Goal: Complete application form: Complete application form

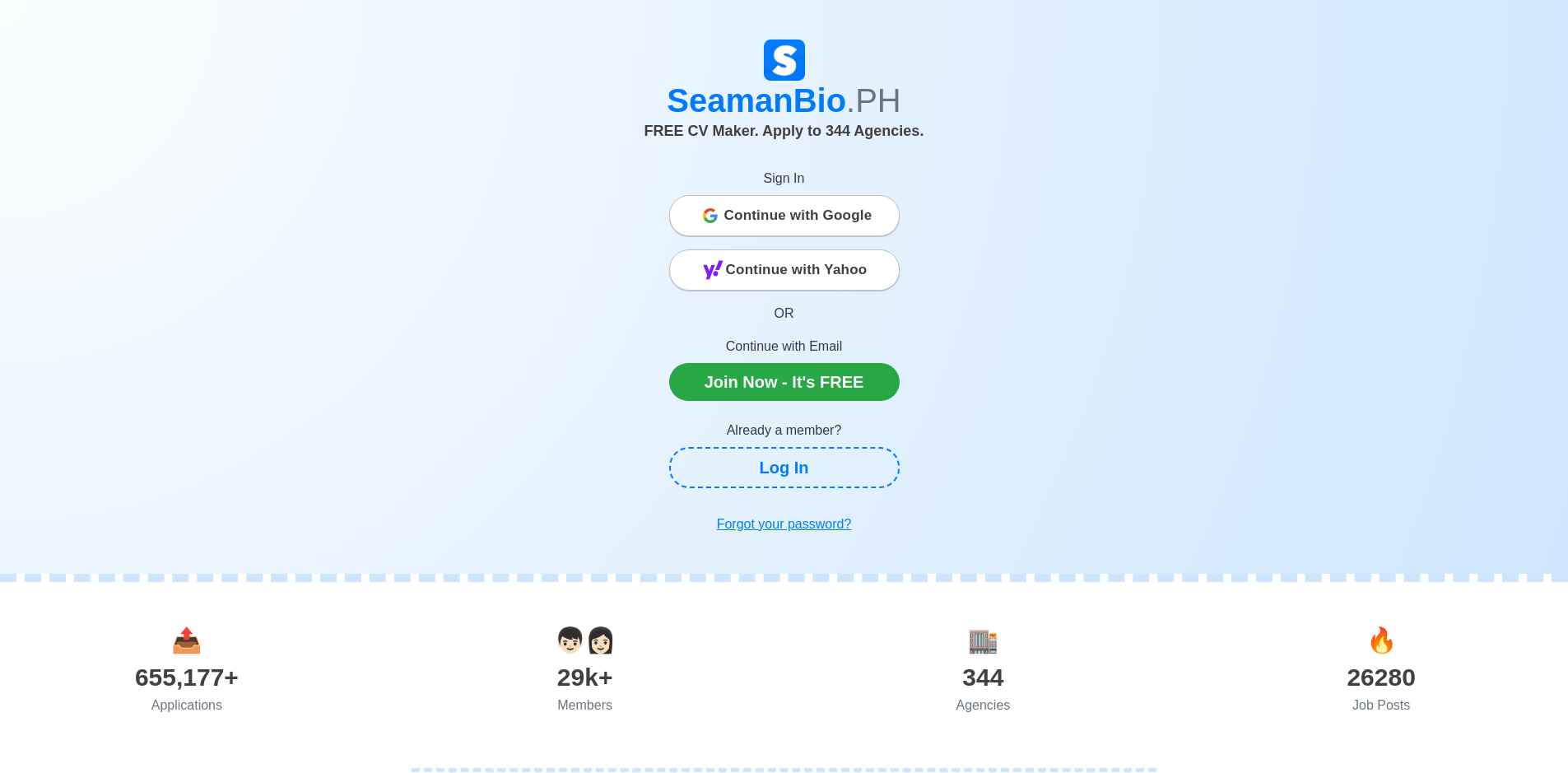
click at [800, 222] on span "Continue with Google" at bounding box center [799, 215] width 148 height 32
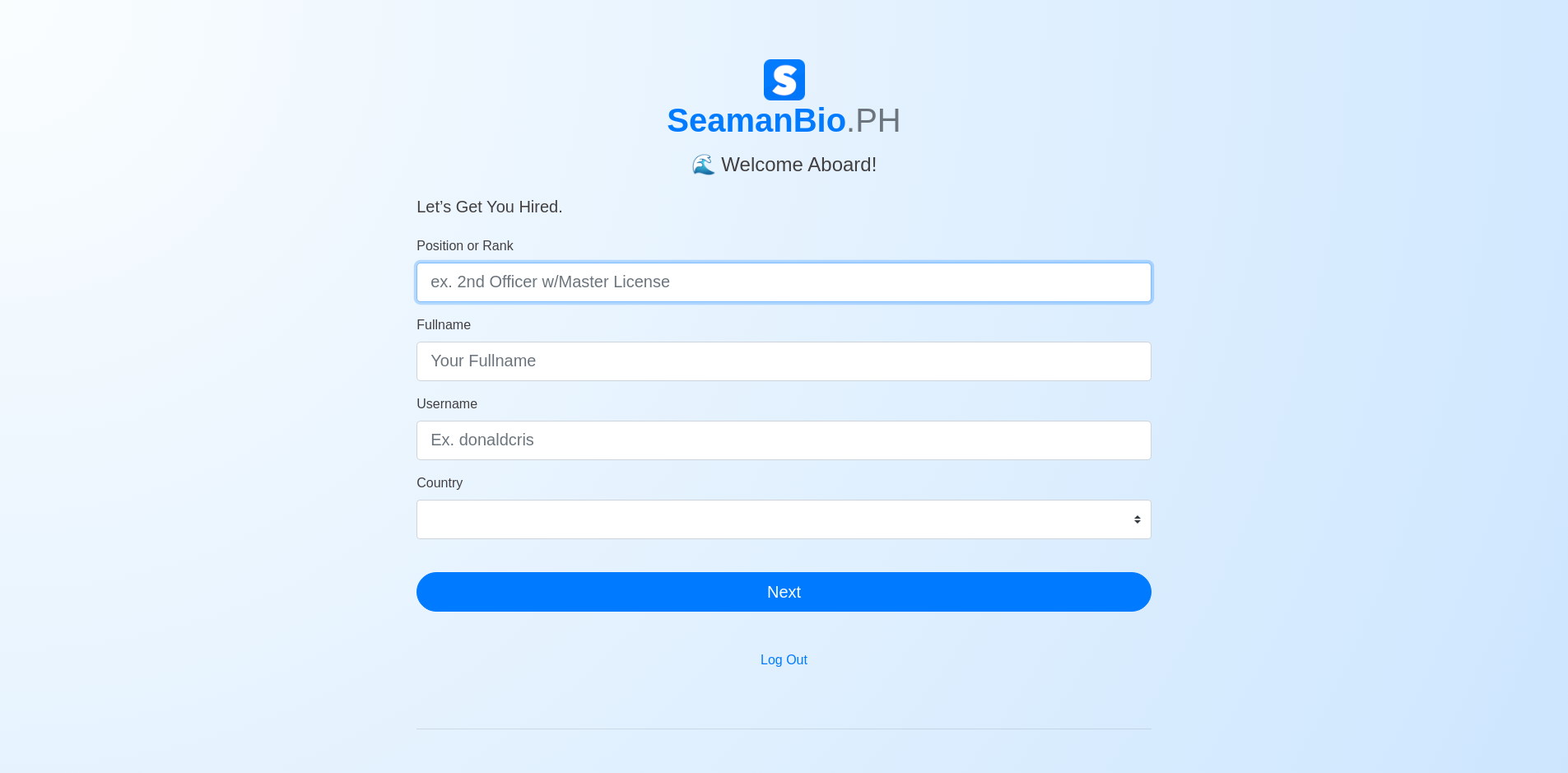
click at [854, 287] on input "Position or Rank" at bounding box center [784, 282] width 735 height 40
type input "2nd engineer"
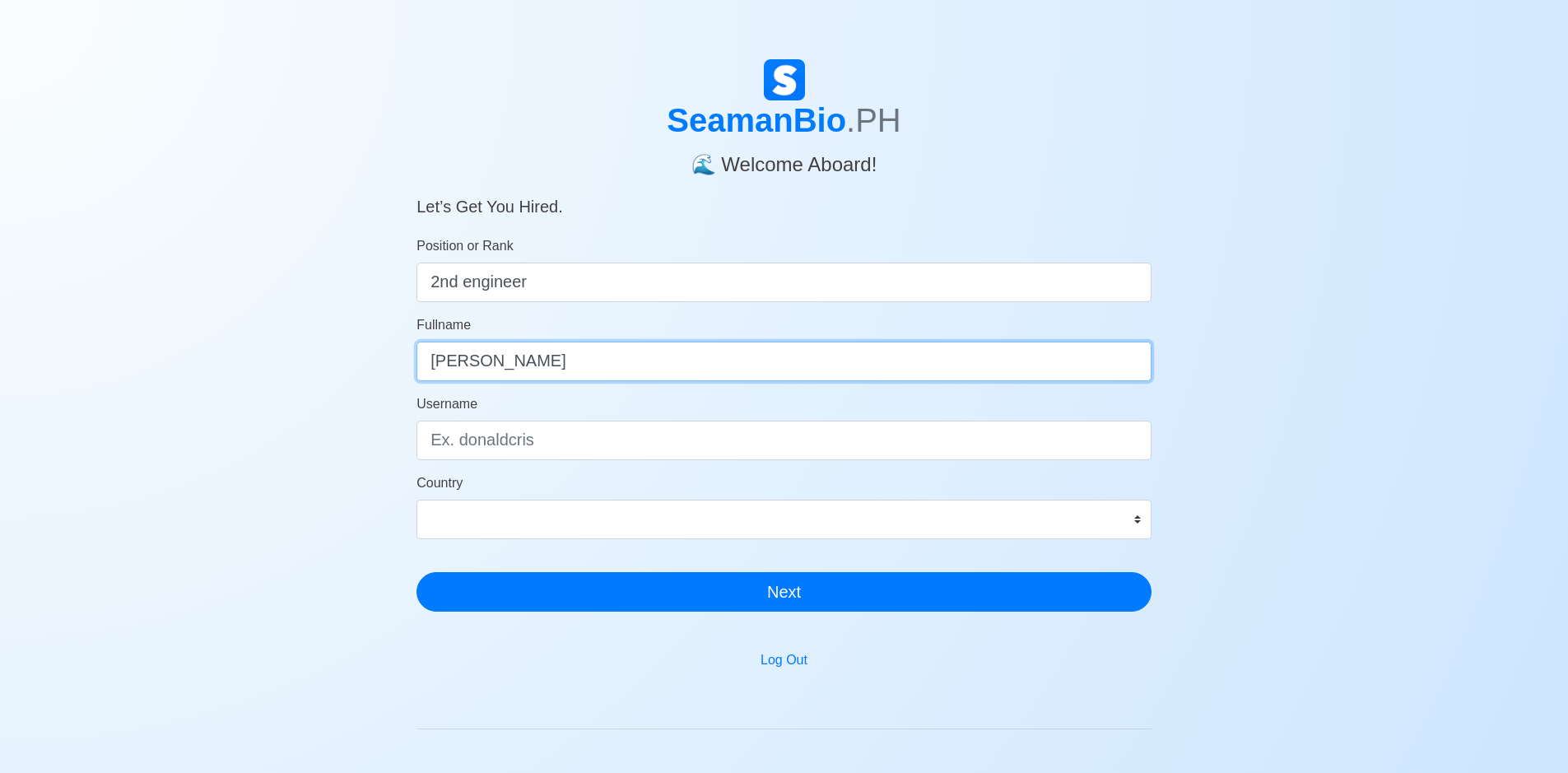
type input "[PERSON_NAME]"
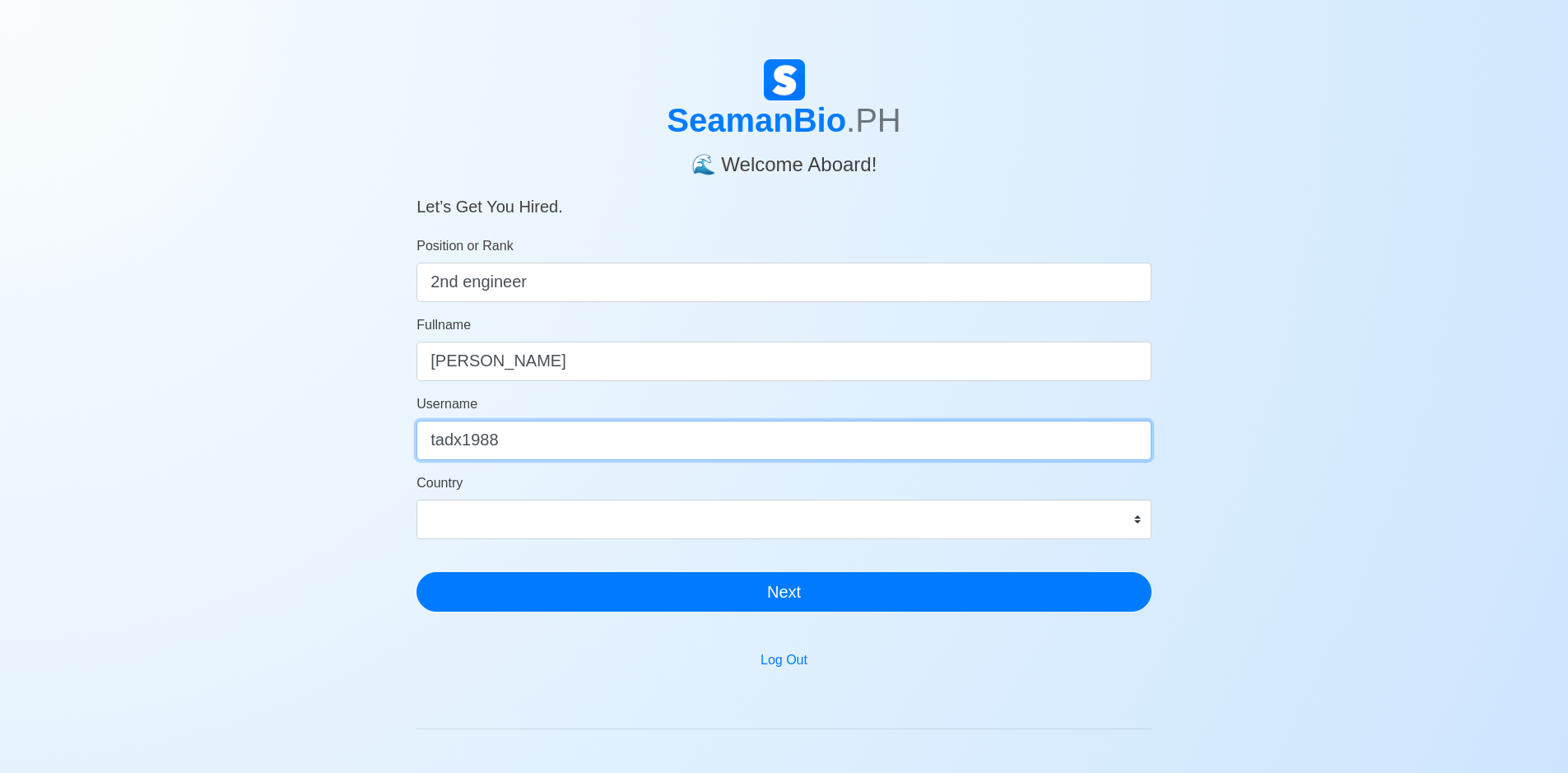
type input "tadx1988"
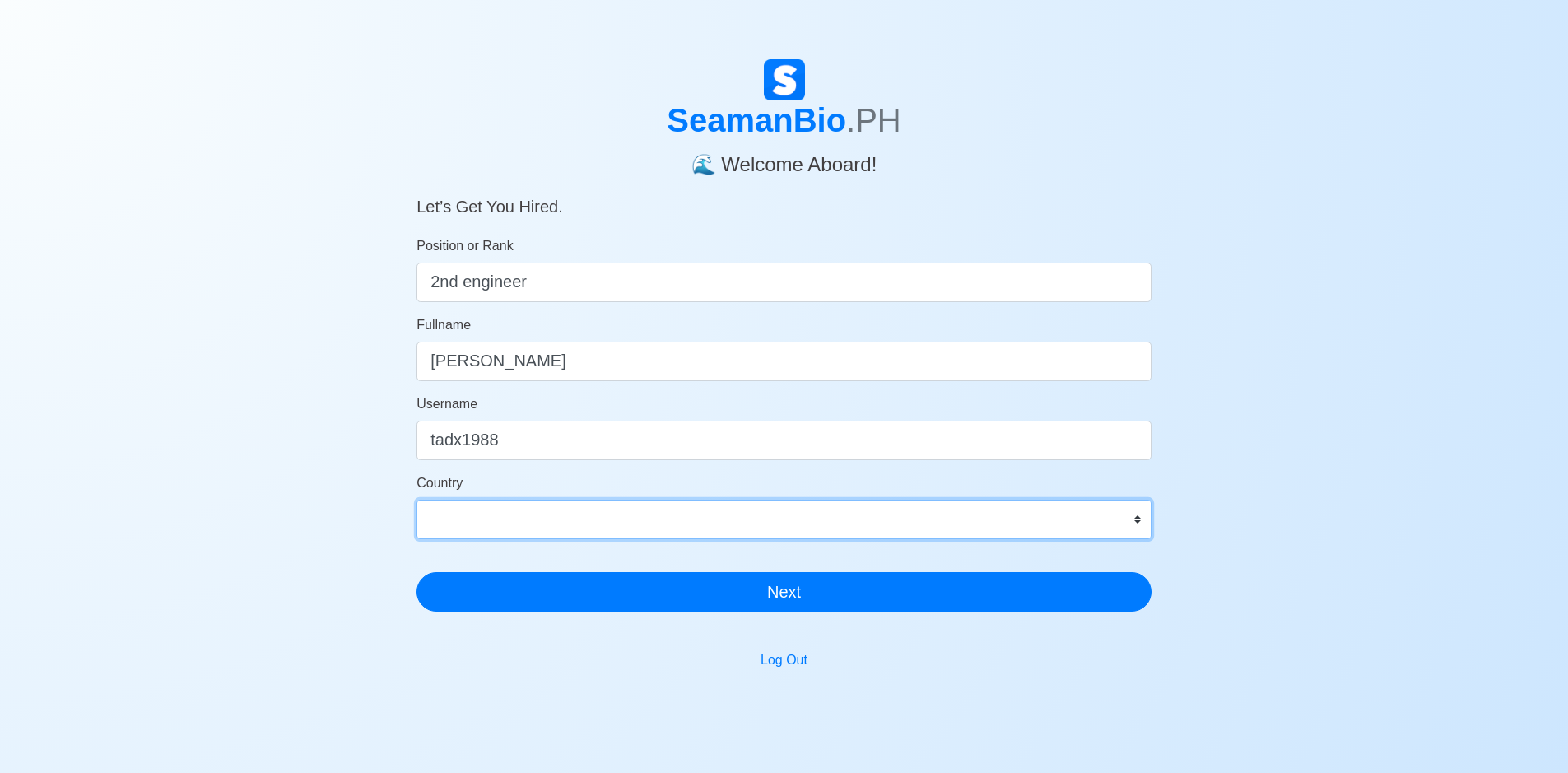
click at [1135, 527] on select "[GEOGRAPHIC_DATA] [GEOGRAPHIC_DATA] [GEOGRAPHIC_DATA] [GEOGRAPHIC_DATA] [US_STA…" at bounding box center [784, 520] width 735 height 40
select select "PH"
click at [417, 500] on select "[GEOGRAPHIC_DATA] [GEOGRAPHIC_DATA] [GEOGRAPHIC_DATA] [GEOGRAPHIC_DATA] [US_STA…" at bounding box center [784, 520] width 735 height 40
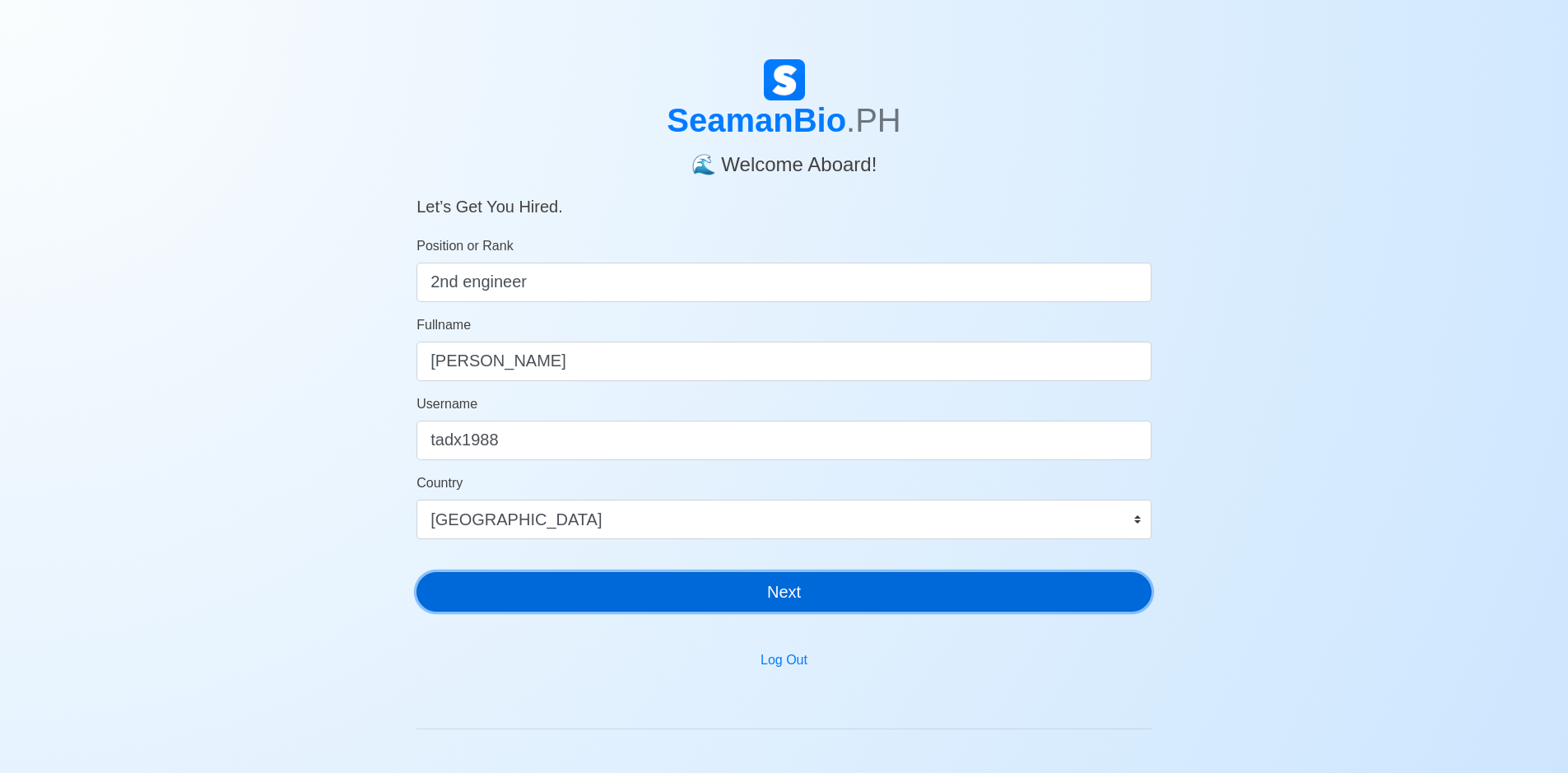
click at [827, 589] on button "Next" at bounding box center [784, 592] width 735 height 40
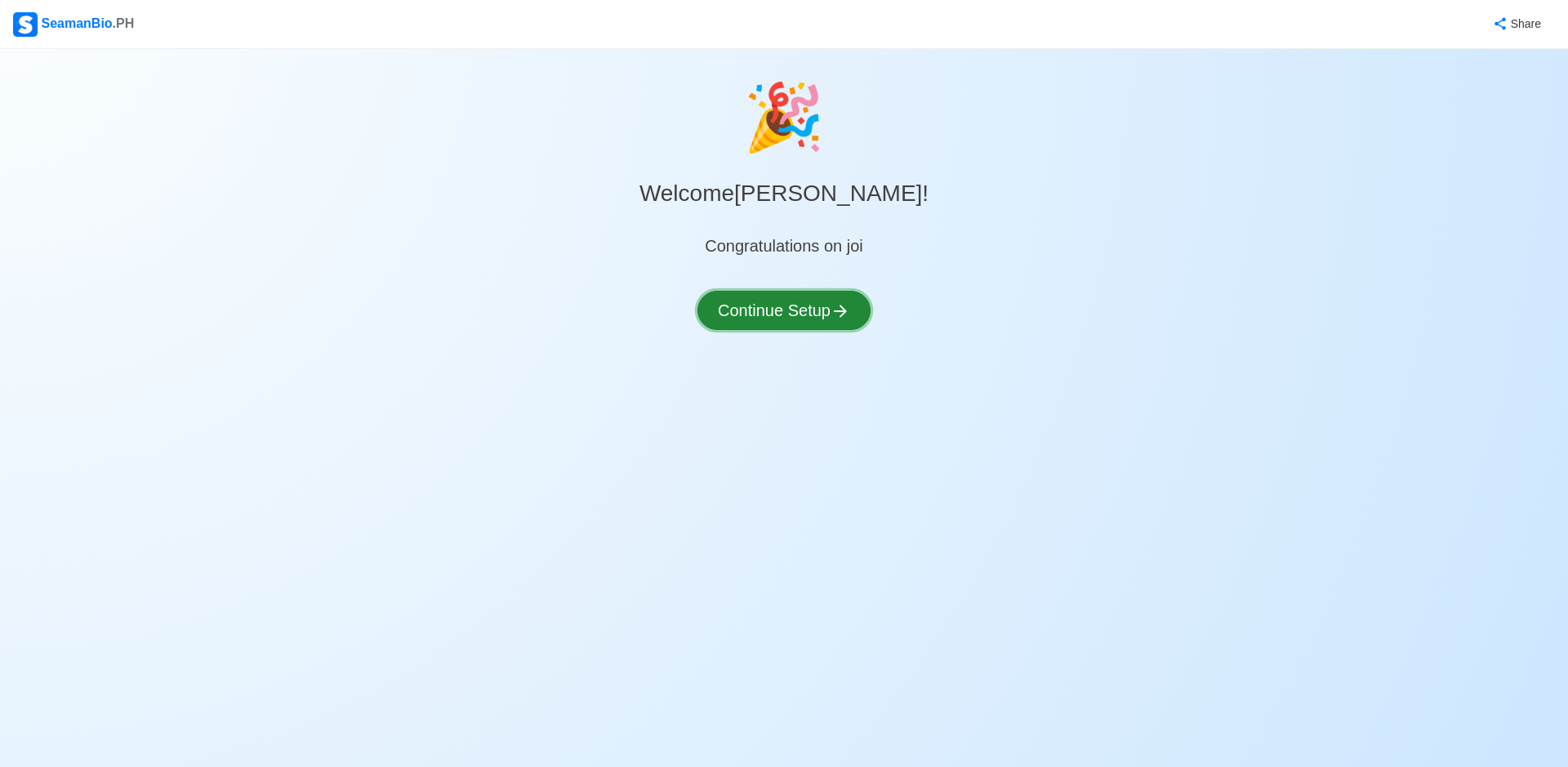
click at [808, 305] on button "Continue Setup" at bounding box center [784, 310] width 173 height 40
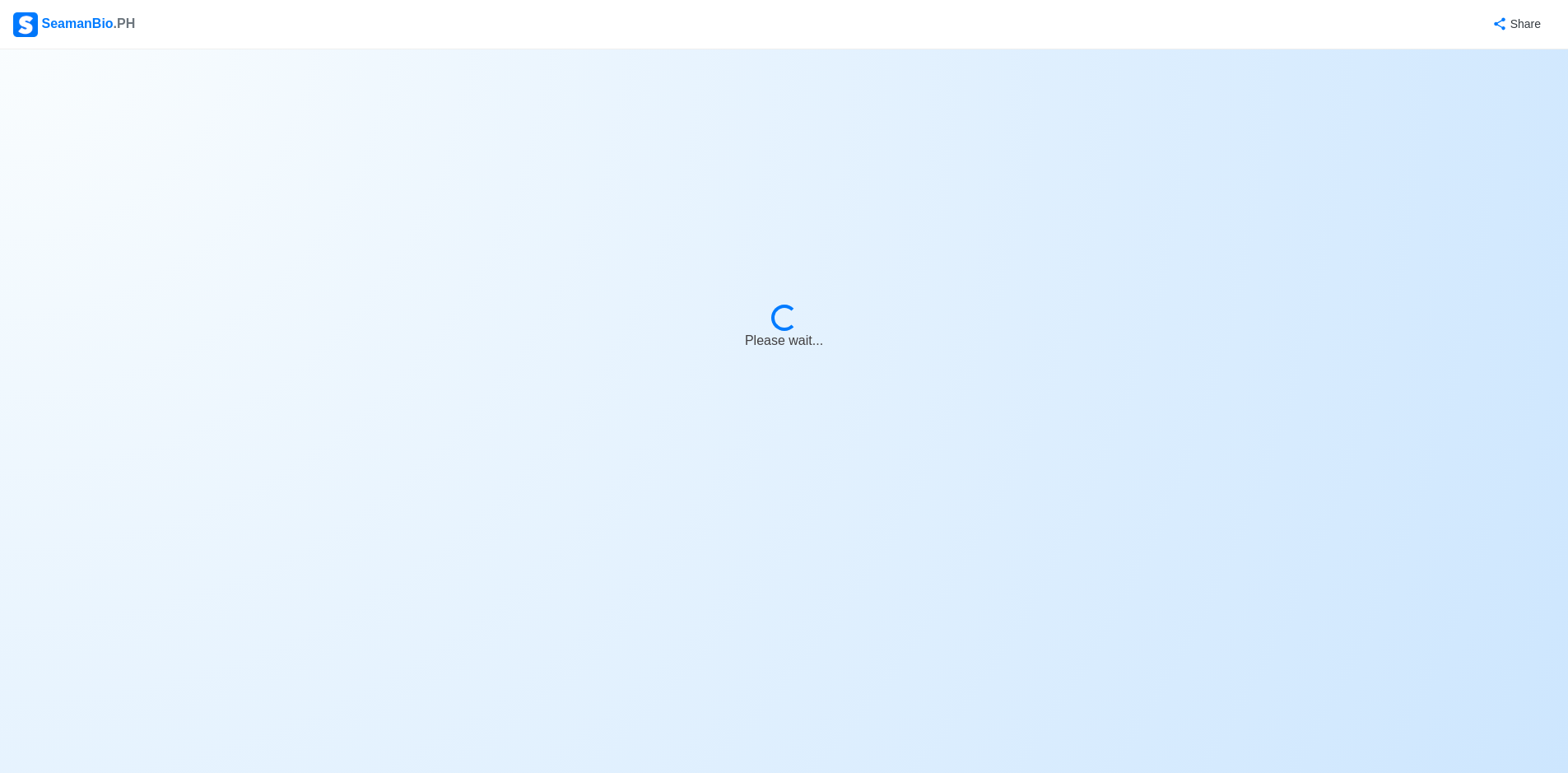
select select "Visible for Hiring"
select select "PH"
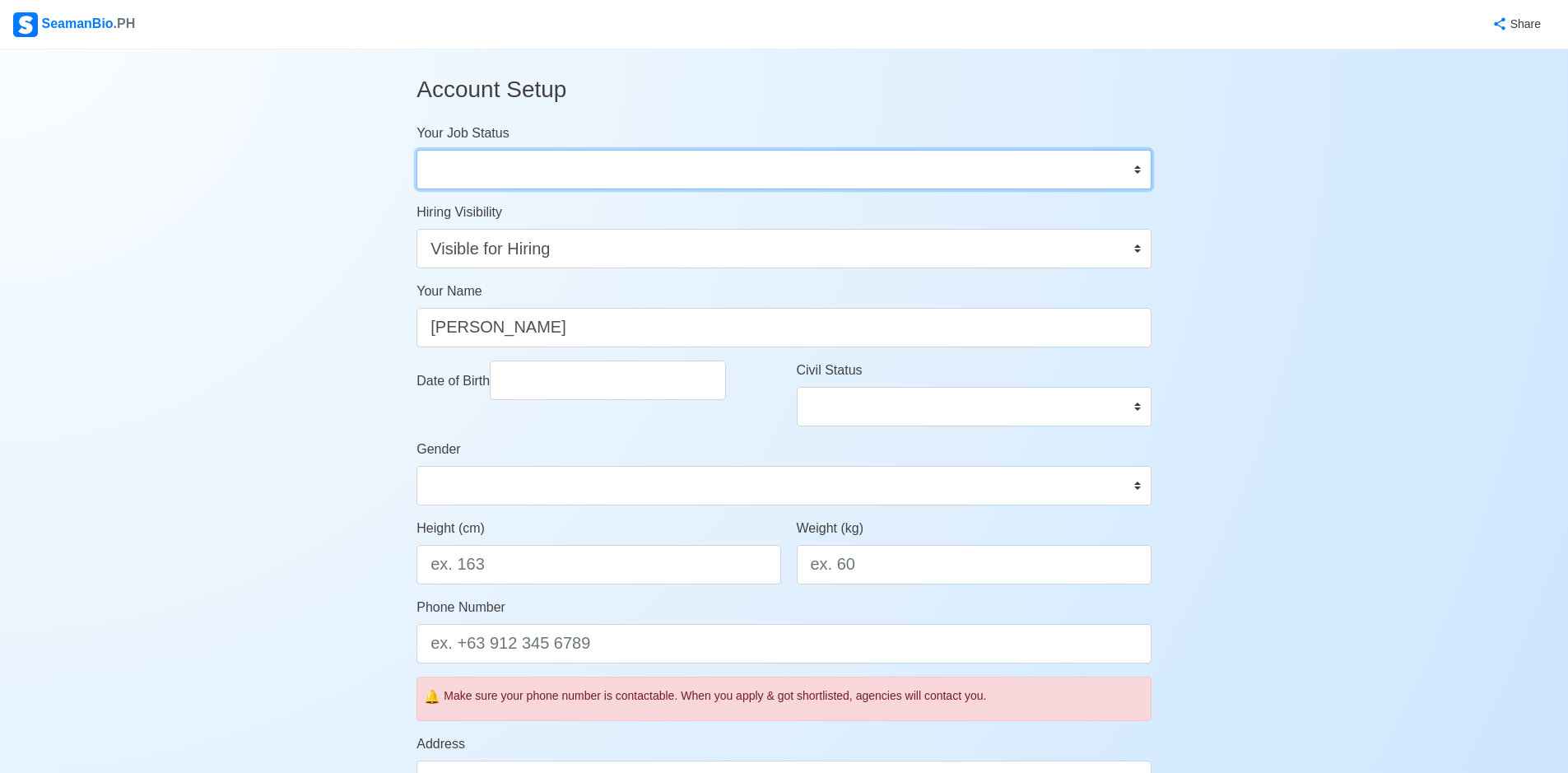
click at [1134, 171] on select "Onboard Actively Looking for Job Not Looking for Job" at bounding box center [784, 169] width 735 height 40
click at [417, 149] on select "Onboard Actively Looking for Job Not Looking for Job" at bounding box center [784, 169] width 735 height 40
click at [1140, 172] on select "Onboard Actively Looking for Job Not Looking for Job" at bounding box center [784, 169] width 735 height 40
select select "Actively Looking for Job"
click at [417, 149] on select "Onboard Actively Looking for Job Not Looking for Job" at bounding box center [784, 169] width 735 height 40
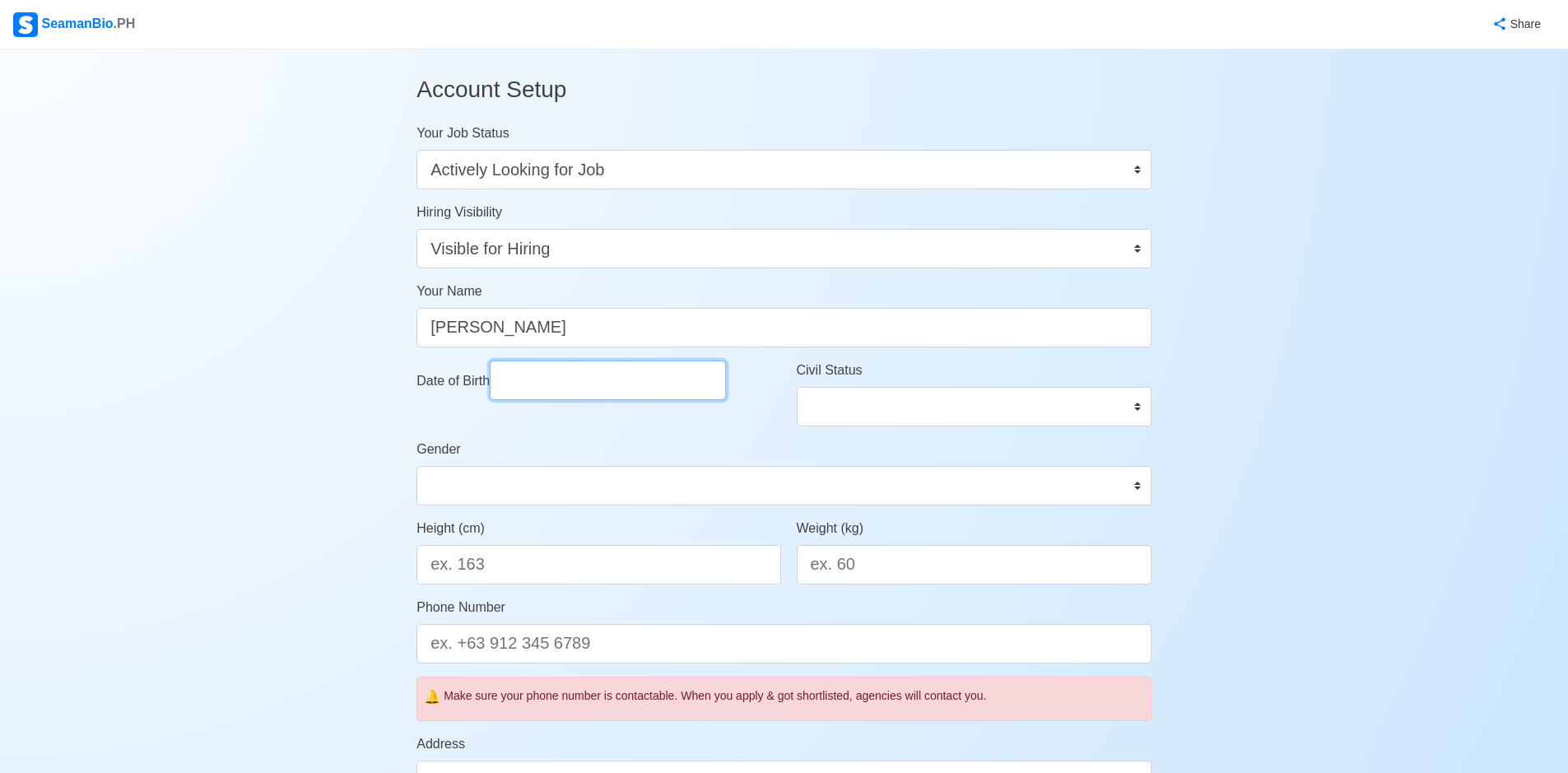
select select "****"
select select "*********"
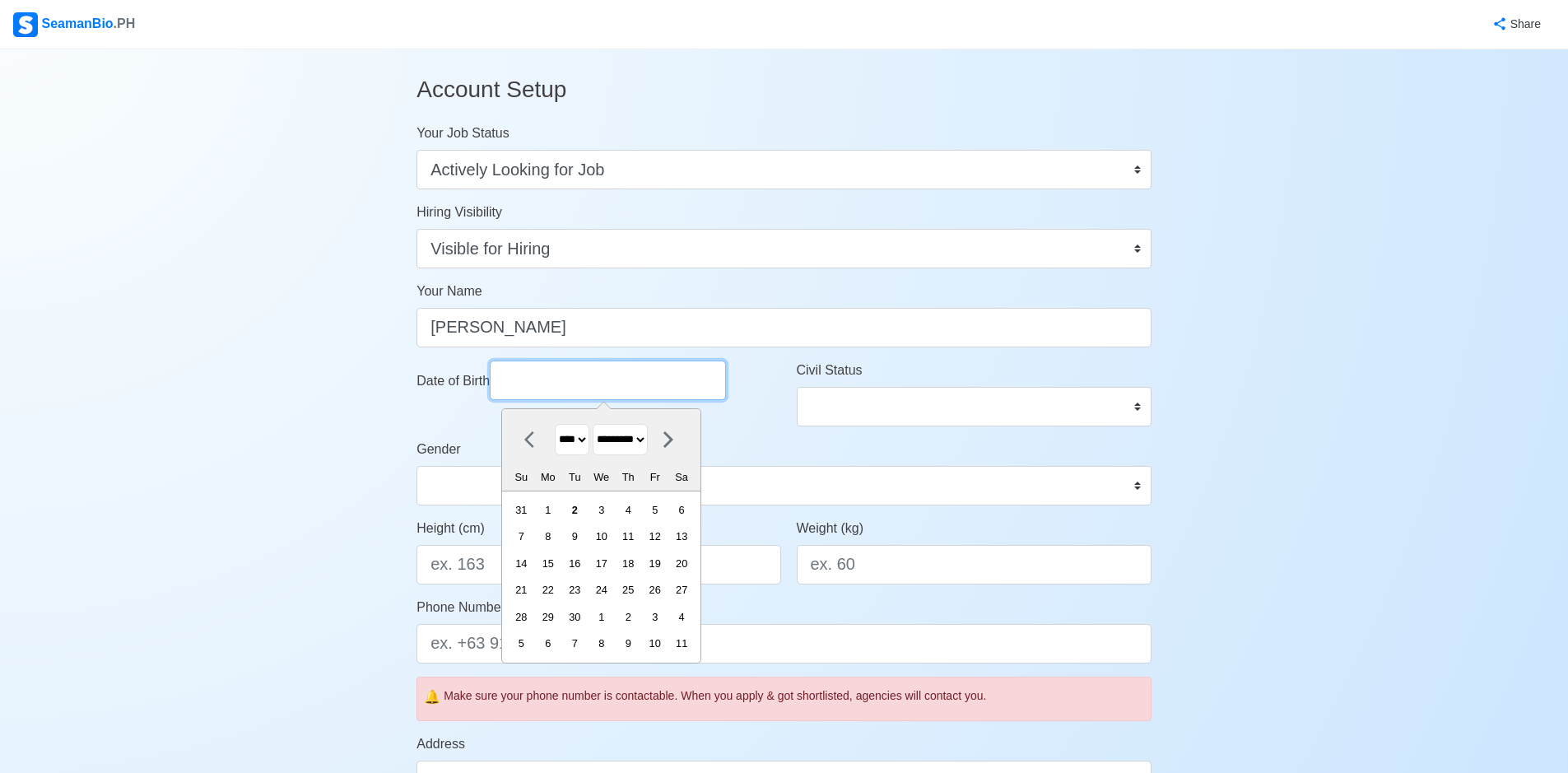
click at [661, 383] on input "Date of Birth" at bounding box center [608, 380] width 237 height 40
click at [589, 443] on select "**** **** **** **** **** **** **** **** **** **** **** **** **** **** **** ****…" at bounding box center [572, 440] width 34 height 32
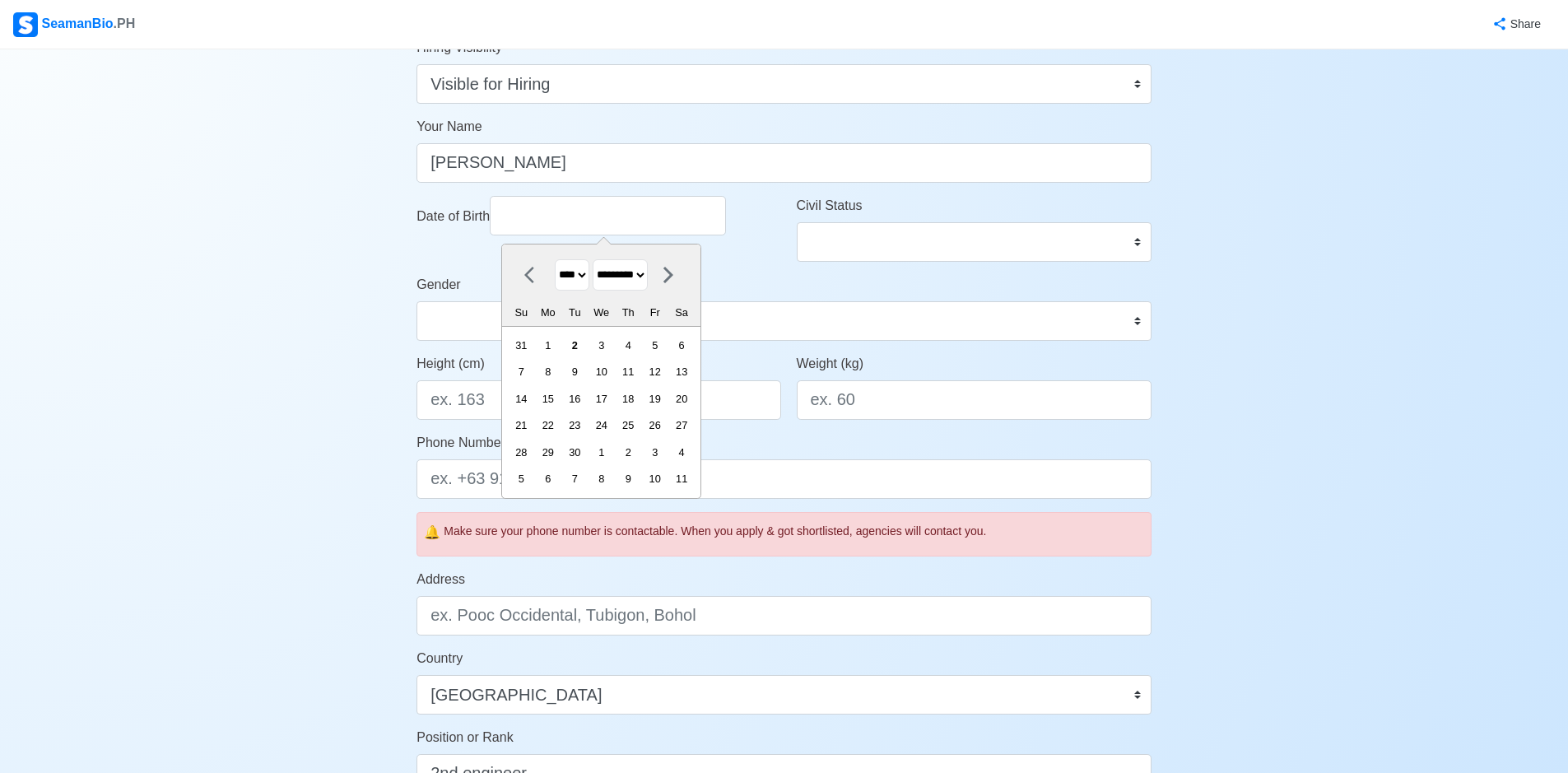
scroll to position [247, 0]
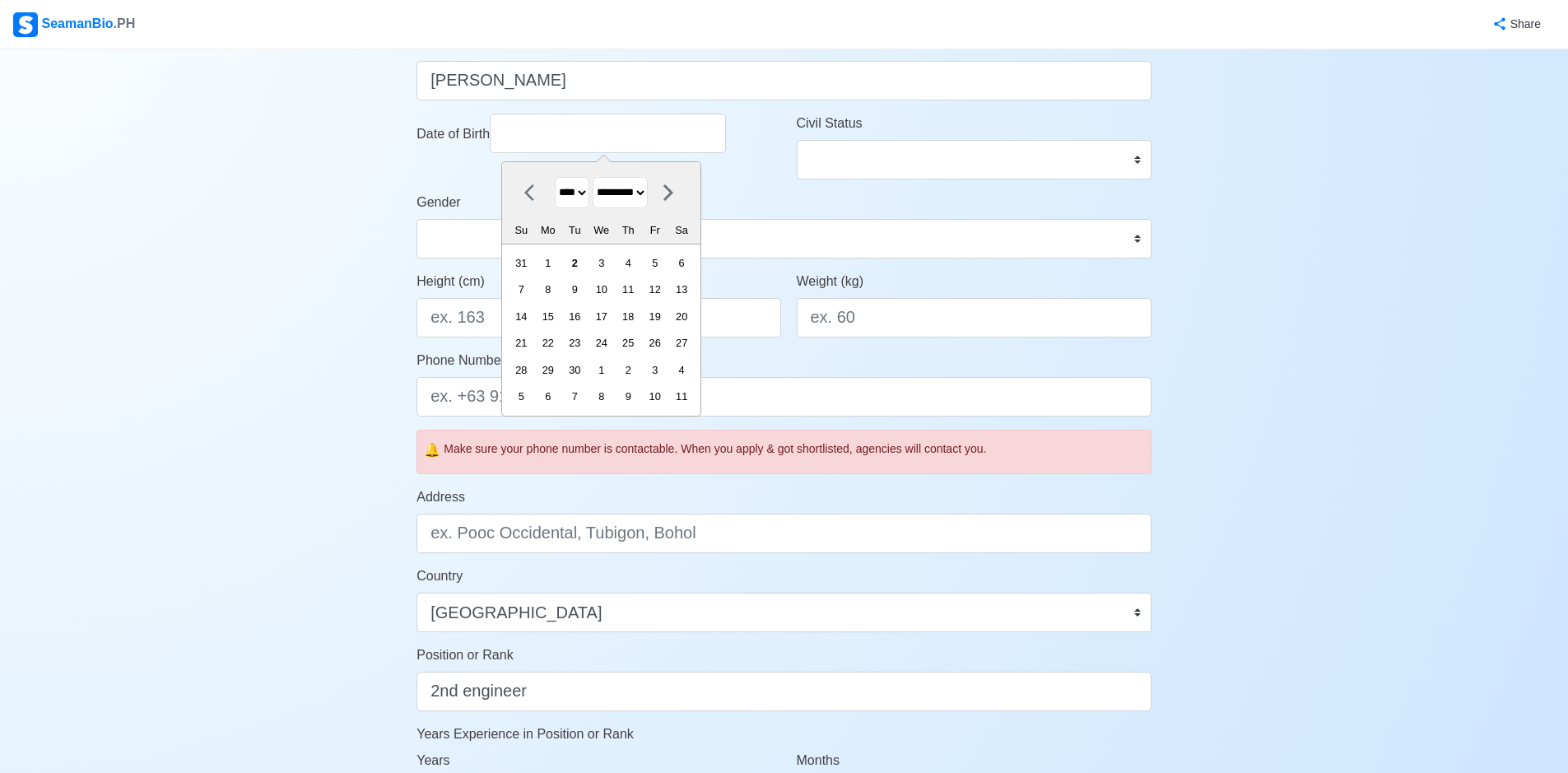
click at [588, 196] on select "**** **** **** **** **** **** **** **** **** **** **** **** **** **** **** ****…" at bounding box center [572, 193] width 34 height 32
select select "****"
click at [555, 177] on select "**** **** **** **** **** **** **** **** **** **** **** **** **** **** **** ****…" at bounding box center [572, 193] width 34 height 32
click at [648, 194] on select "******* ******** ***** ***** *** **** **** ****** ********* ******* ******** **…" at bounding box center [620, 193] width 55 height 32
select select "********"
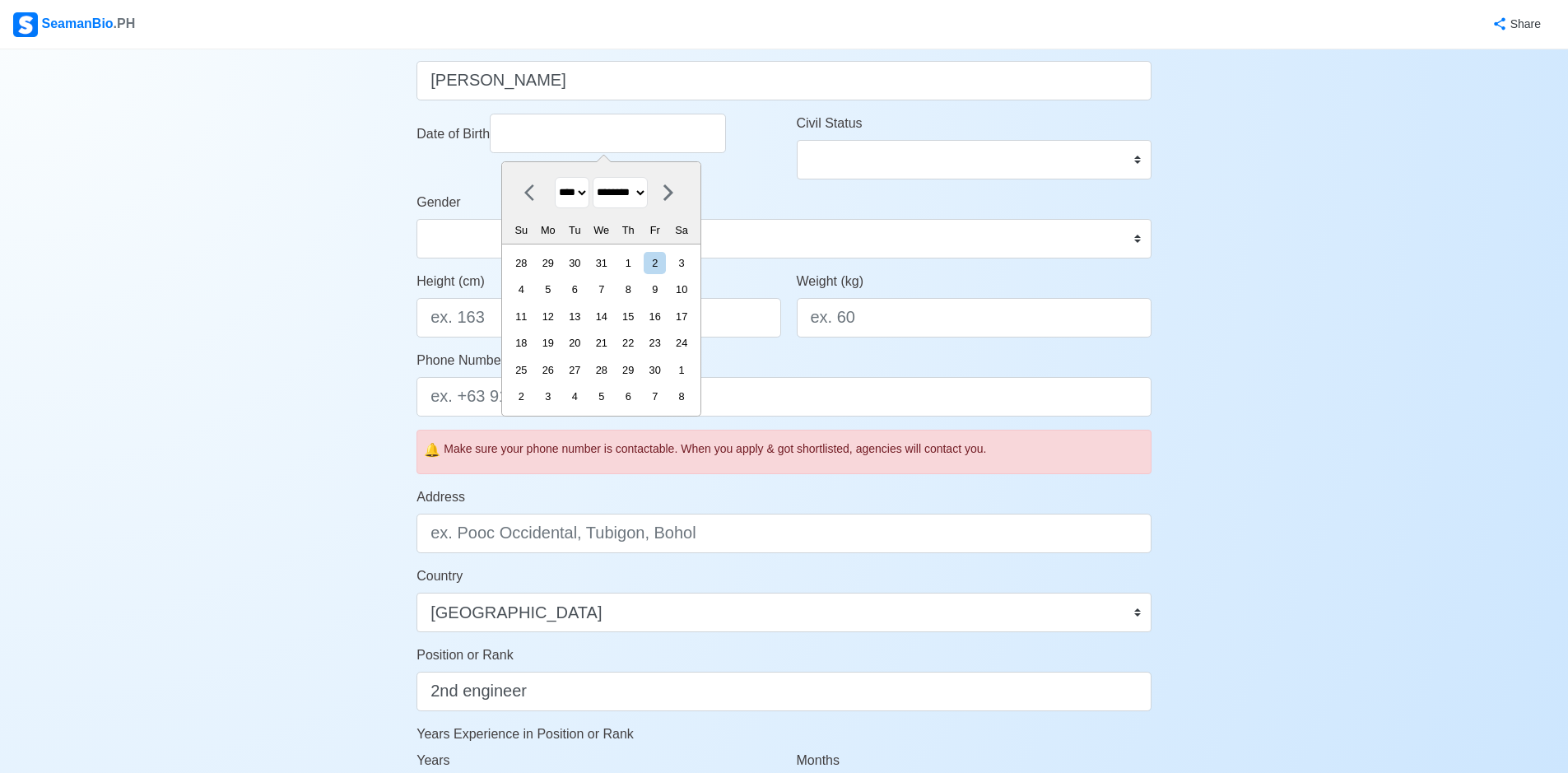
click at [599, 177] on select "******* ******** ***** ***** *** **** **** ****** ********* ******* ******** **…" at bounding box center [620, 193] width 55 height 32
click at [533, 340] on div "18" at bounding box center [521, 343] width 22 height 22
type input "[DATE]"
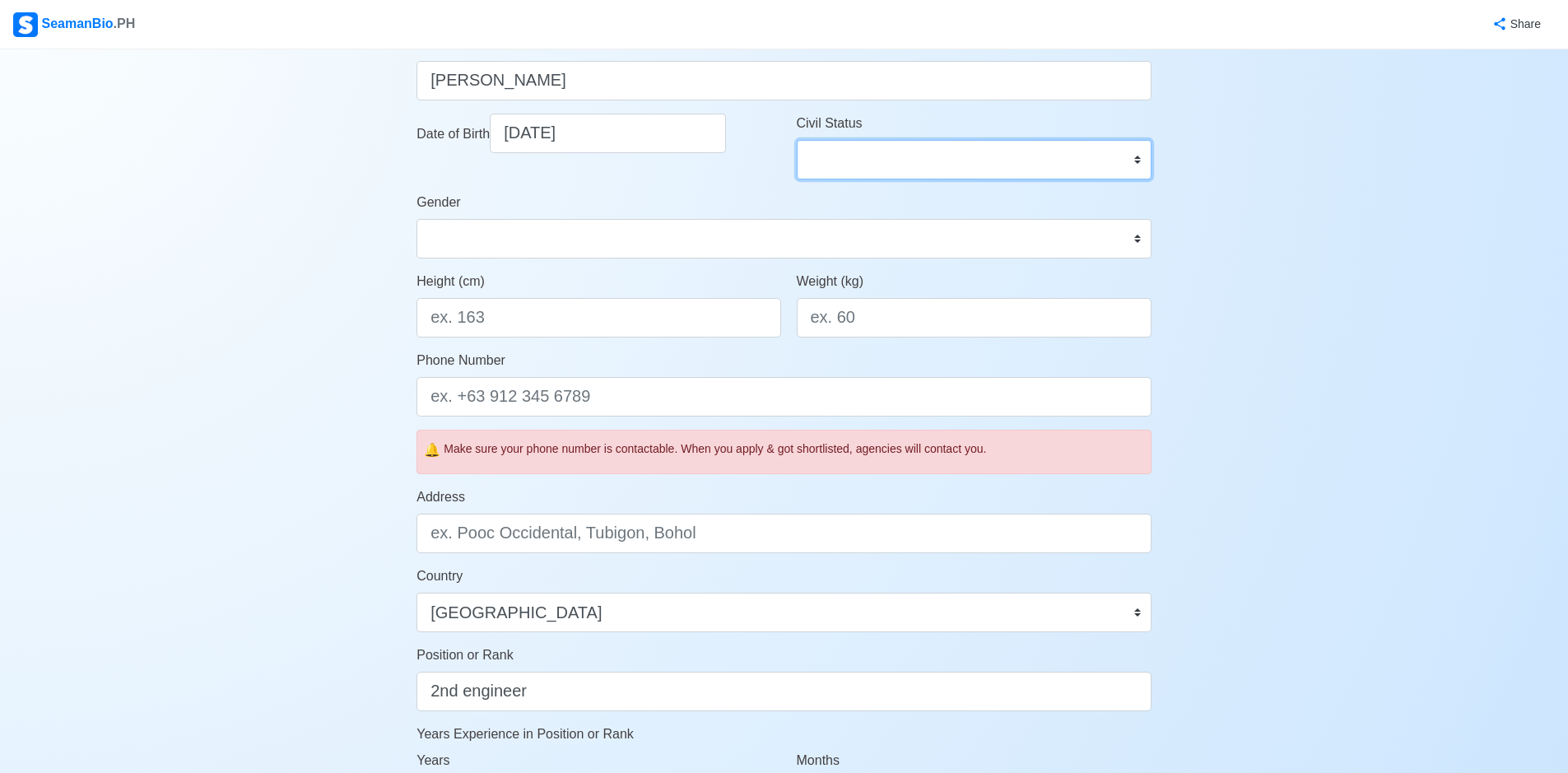
click at [1103, 164] on select "Single Married Widowed Separated" at bounding box center [974, 160] width 354 height 40
select select "Married"
click at [797, 140] on select "Single Married Widowed Separated" at bounding box center [974, 160] width 354 height 40
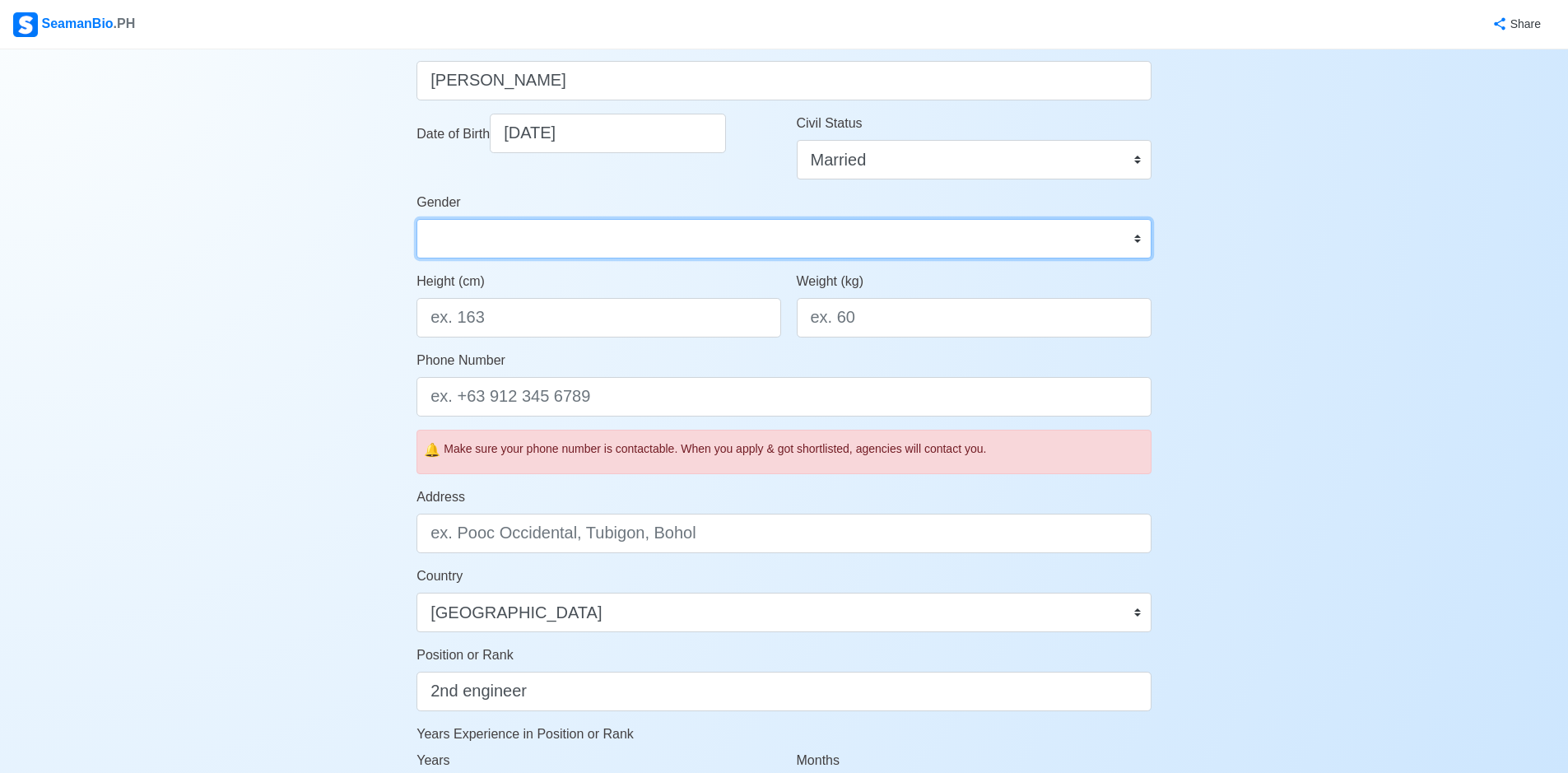
click at [541, 245] on select "[DEMOGRAPHIC_DATA] [DEMOGRAPHIC_DATA]" at bounding box center [784, 238] width 735 height 40
select select "[DEMOGRAPHIC_DATA]"
click at [417, 219] on select "[DEMOGRAPHIC_DATA] [DEMOGRAPHIC_DATA]" at bounding box center [784, 238] width 735 height 40
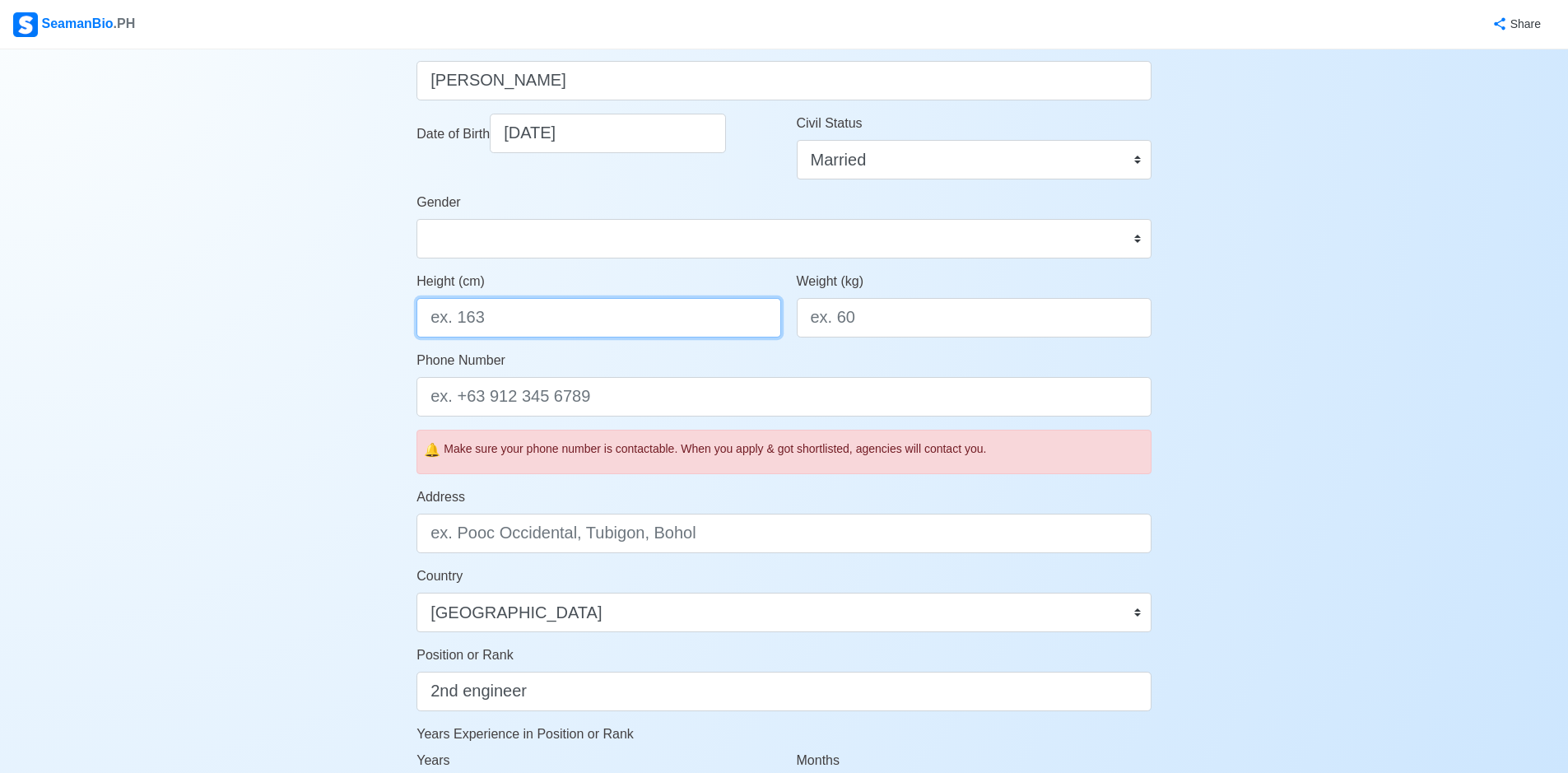
click at [598, 312] on input "Height (cm)" at bounding box center [598, 317] width 364 height 40
type input "165"
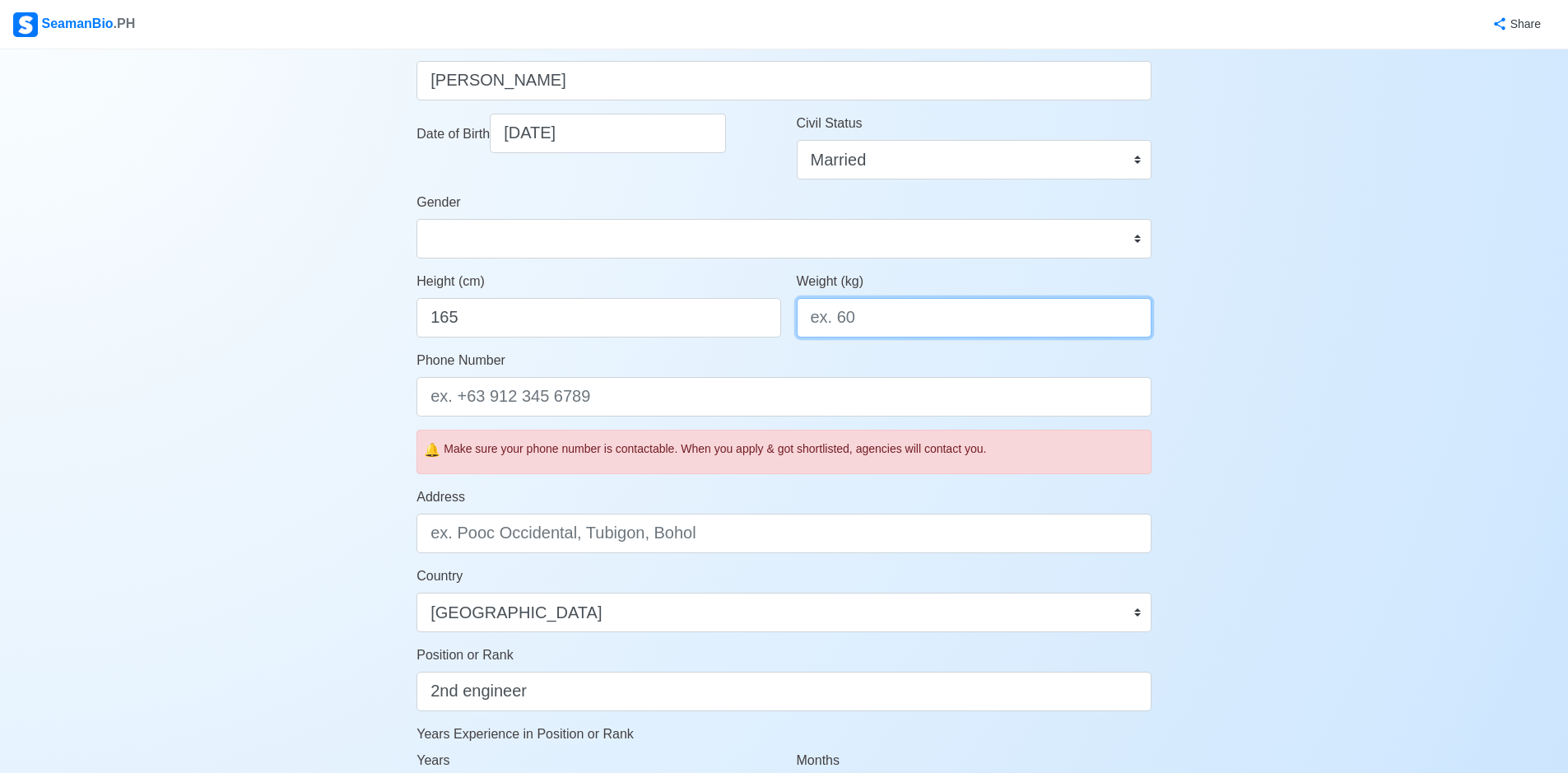
click at [877, 319] on input "Weight (kg)" at bounding box center [974, 317] width 354 height 40
type input "85"
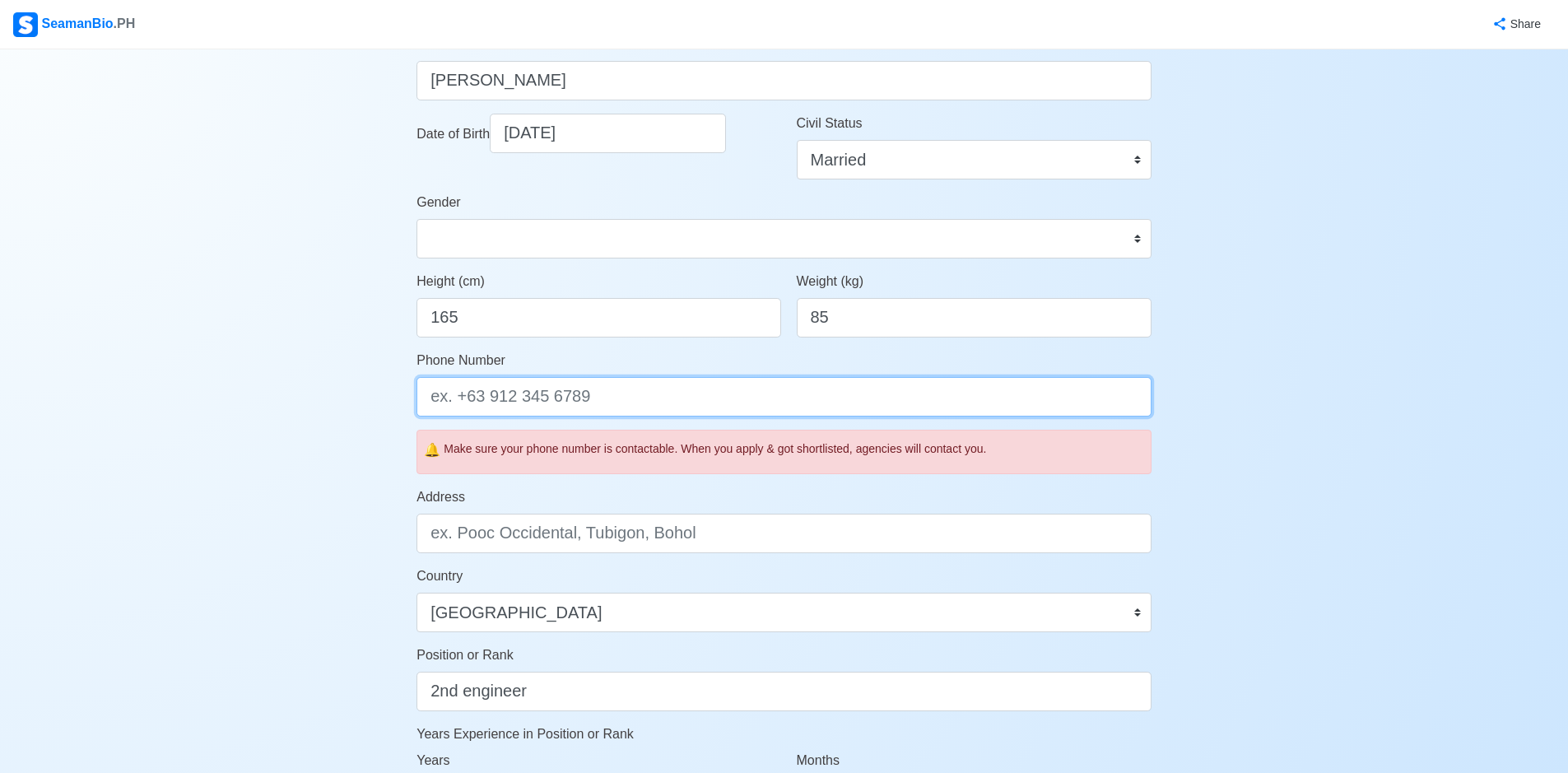
click at [631, 397] on input "Phone Number" at bounding box center [784, 396] width 735 height 40
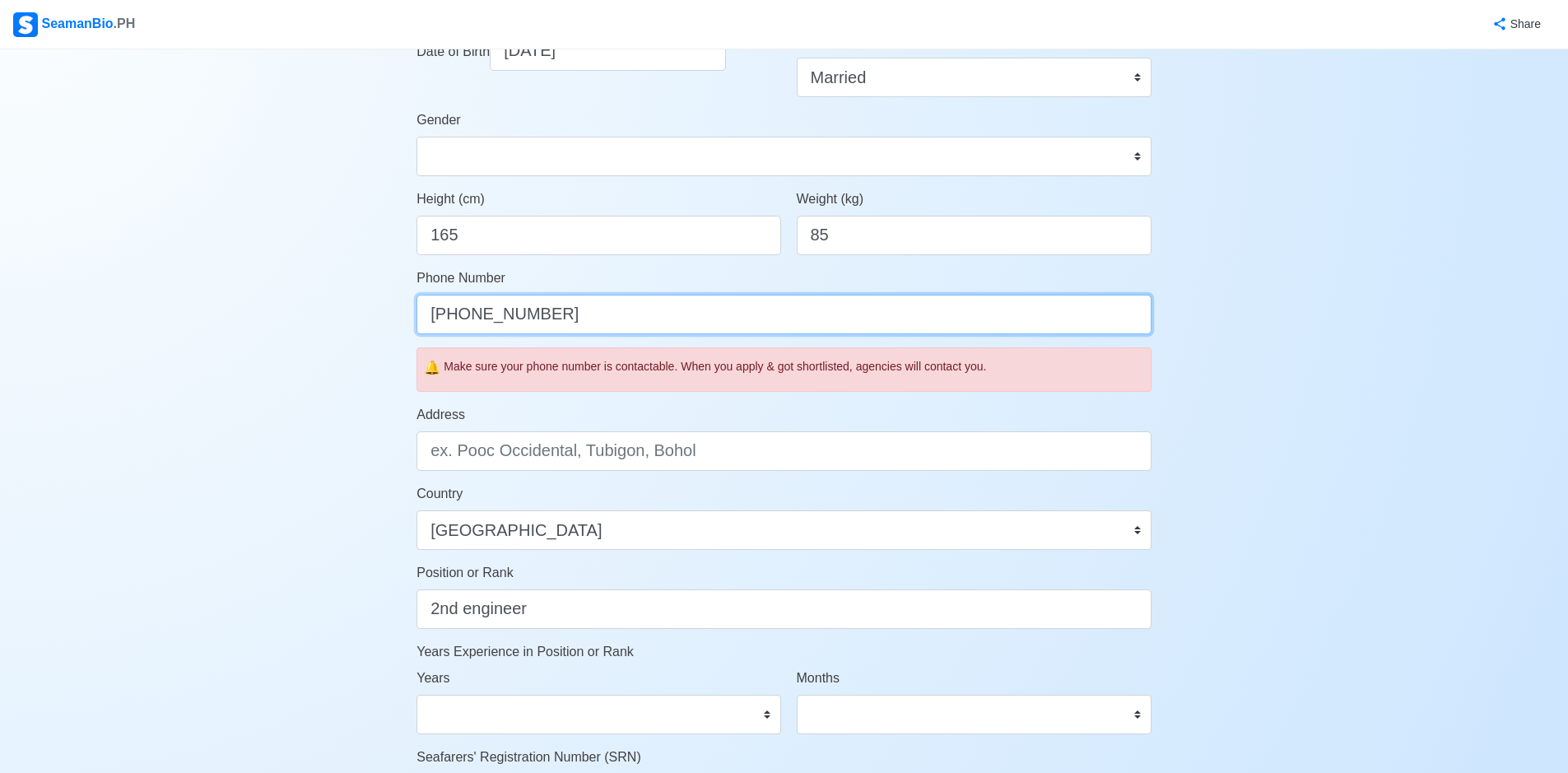
type input "[PHONE_NUMBER]"
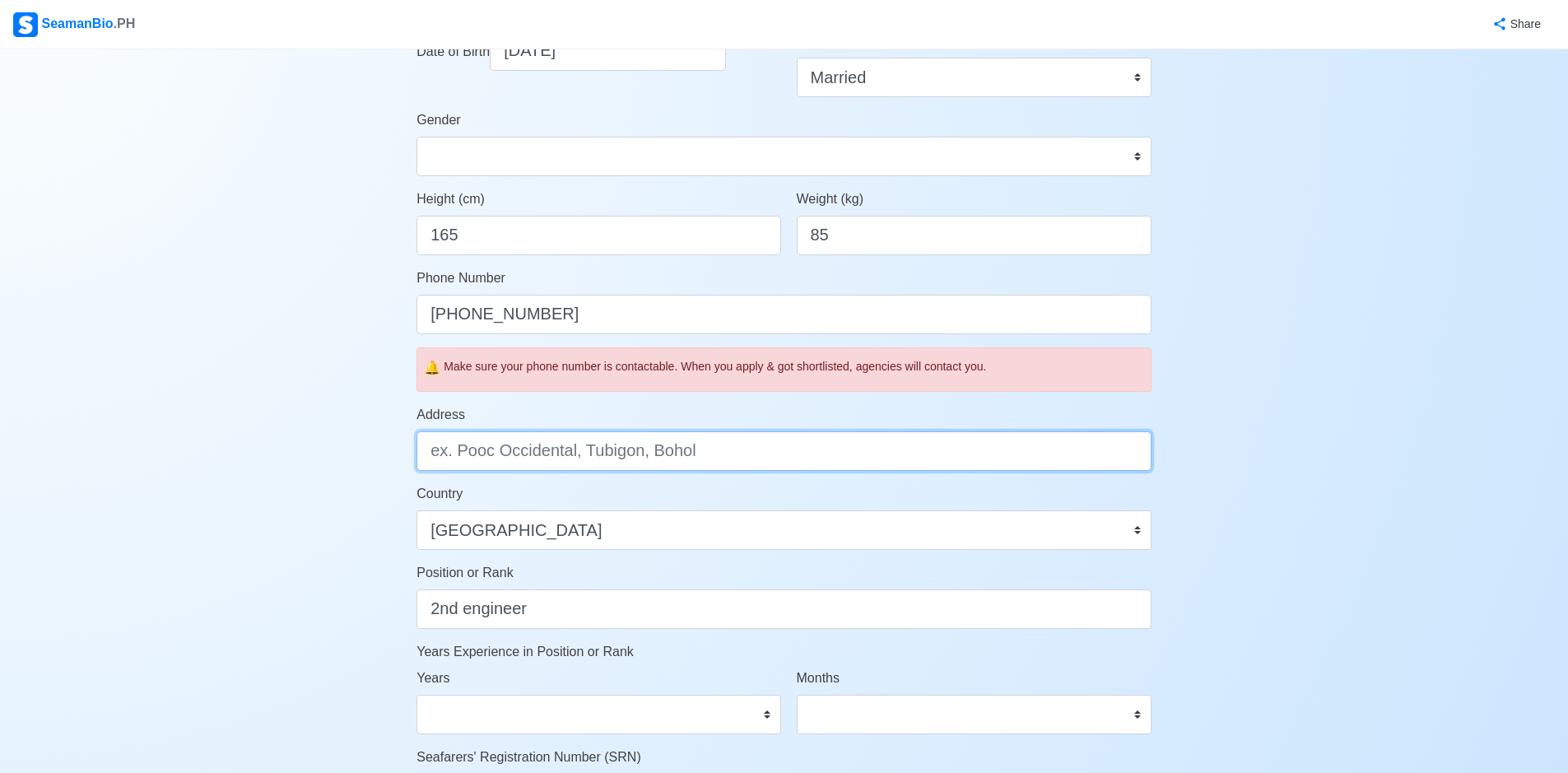
click at [700, 454] on input "Address" at bounding box center [784, 451] width 735 height 40
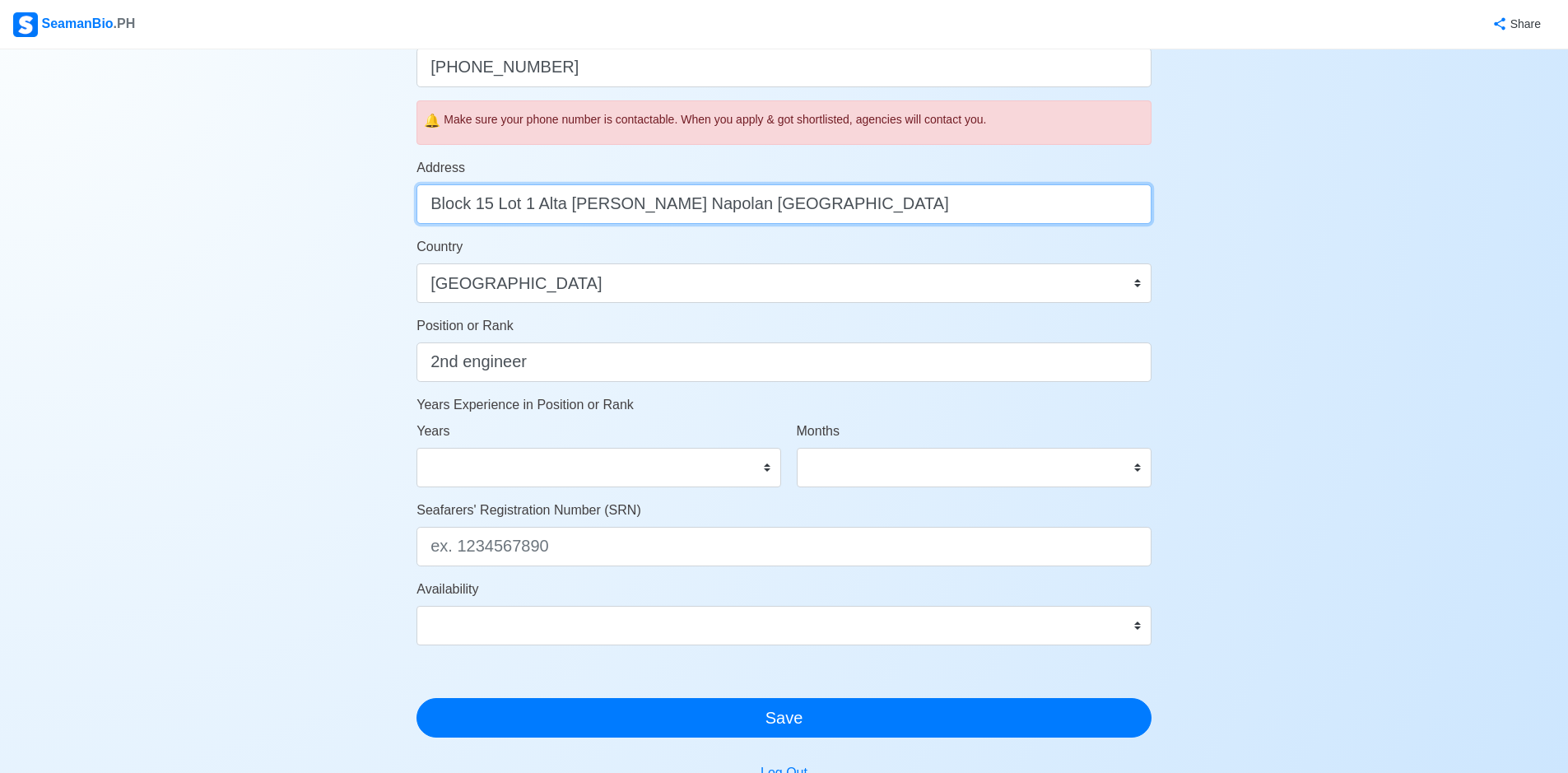
type input "Block 15 Lot 1 Alta [PERSON_NAME] Napolan [GEOGRAPHIC_DATA]"
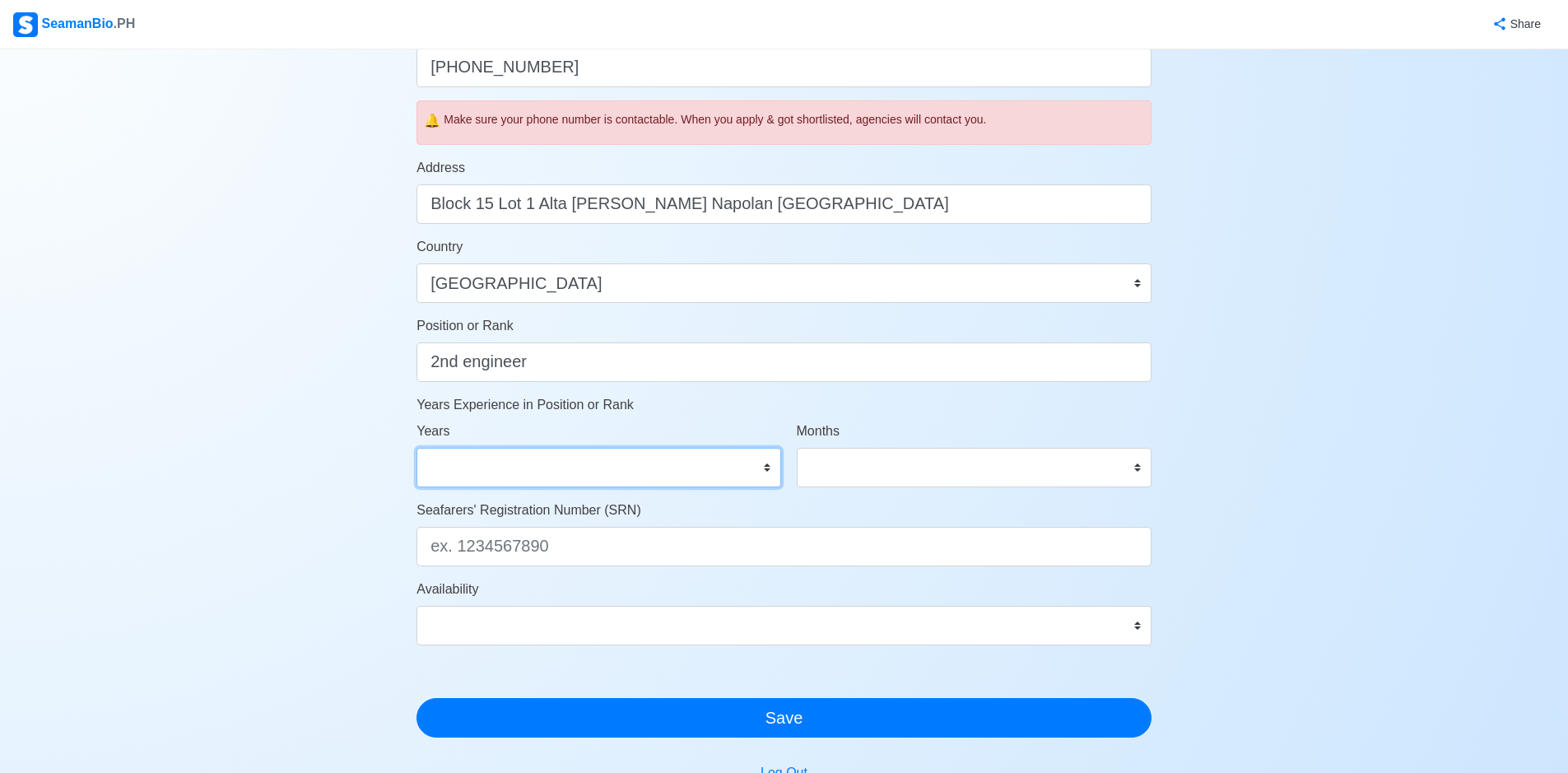
click at [764, 472] on select "0 1 2 3 4 5 6 7 8 9 10 11 12 13 14 15 16 17 18 19 20 21 22 23 24 25 26 27 28 29…" at bounding box center [598, 468] width 364 height 40
select select "1"
click at [417, 448] on select "0 1 2 3 4 5 6 7 8 9 10 11 12 13 14 15 16 17 18 19 20 21 22 23 24 25 26 27 28 29…" at bounding box center [598, 468] width 364 height 40
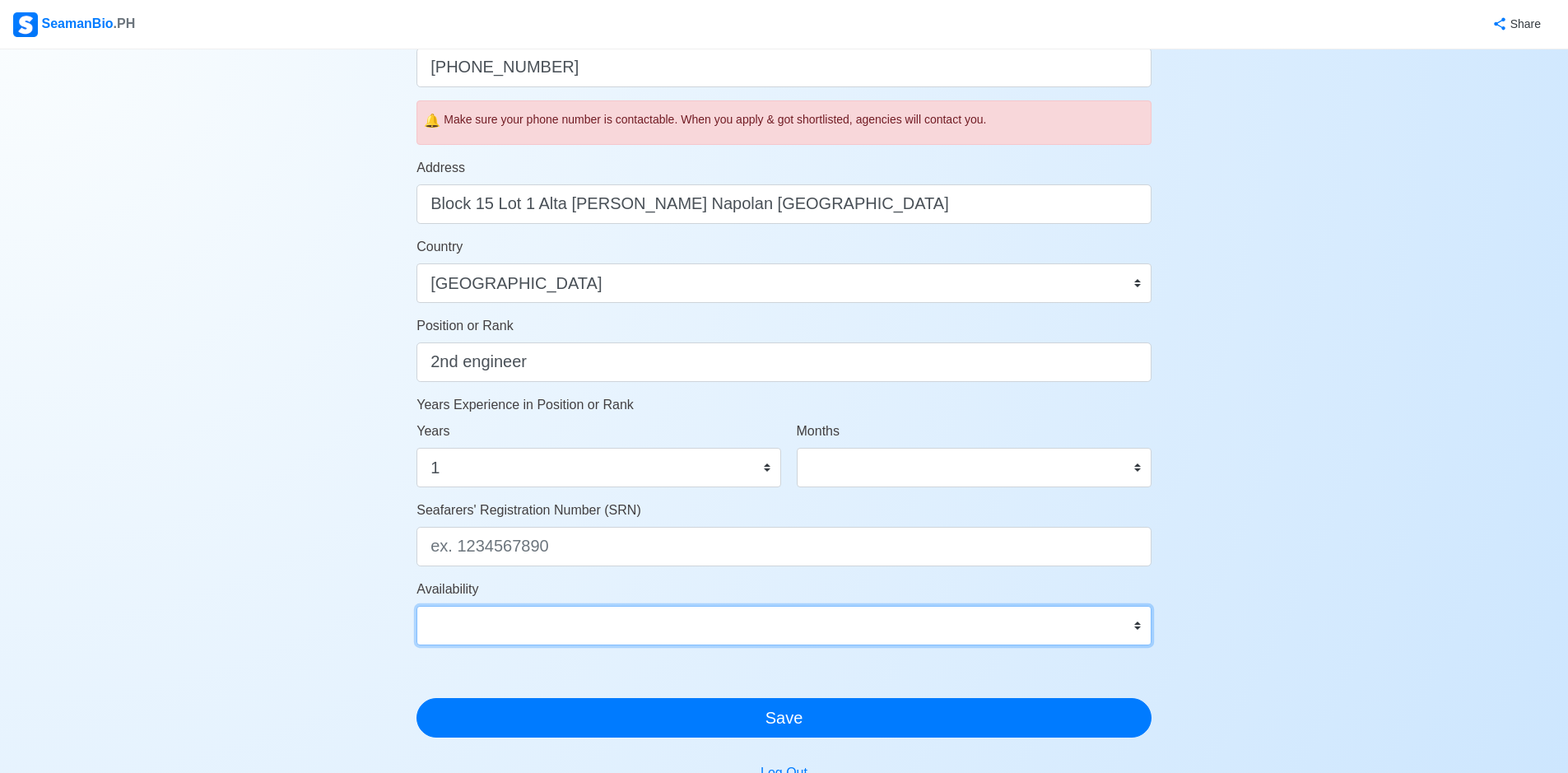
click at [1111, 632] on select "Immediate [DATE] [DATE] [DATE] [DATE] [DATE] [DATE] [DATE] [DATE] [DATE]" at bounding box center [784, 625] width 735 height 40
select select "4102416000000"
click at [417, 606] on select "Immediate [DATE] [DATE] [DATE] [DATE] [DATE] [DATE] [DATE] [DATE] [DATE]" at bounding box center [784, 625] width 735 height 40
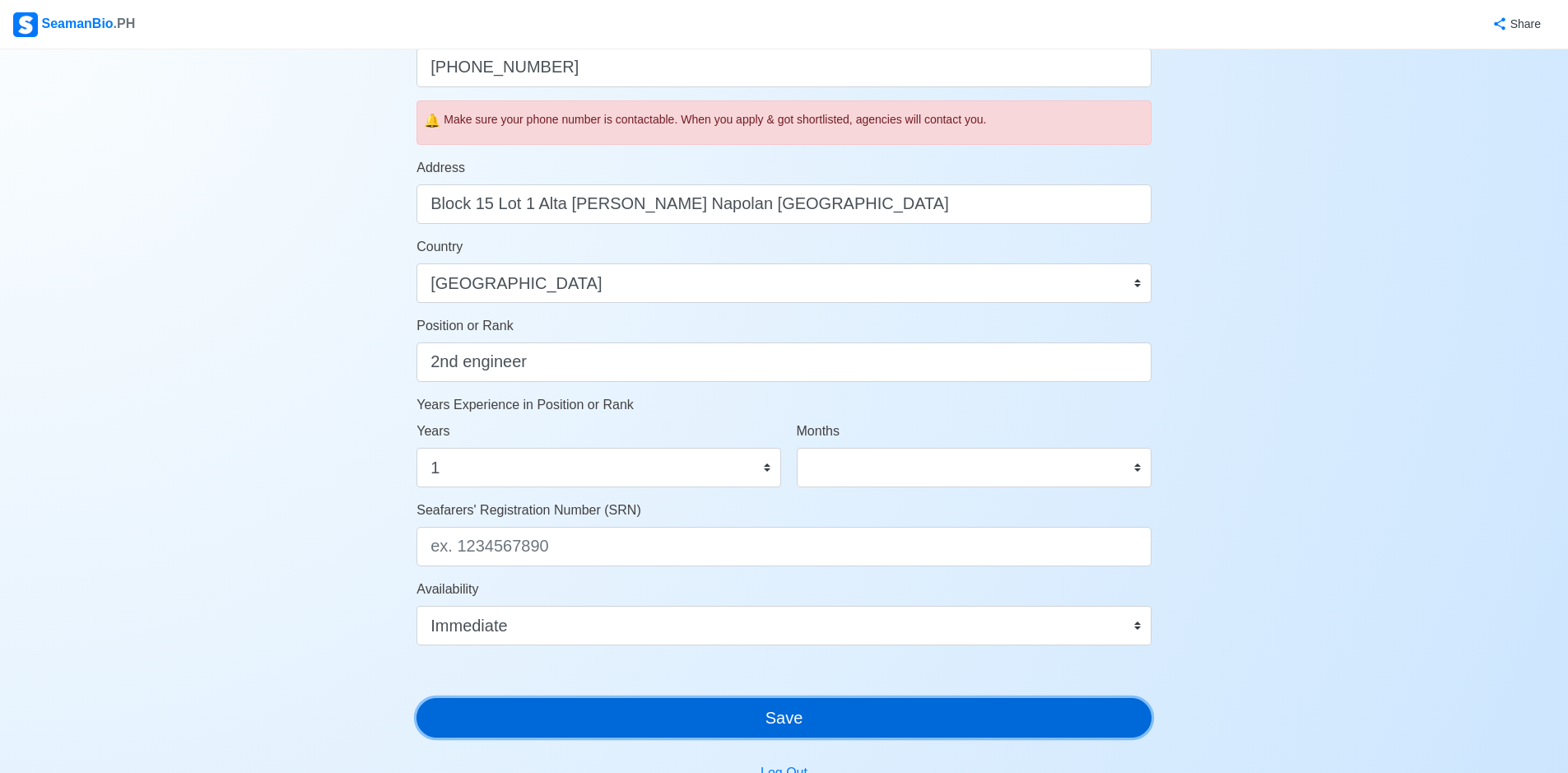
click at [854, 711] on button "Save" at bounding box center [784, 717] width 735 height 40
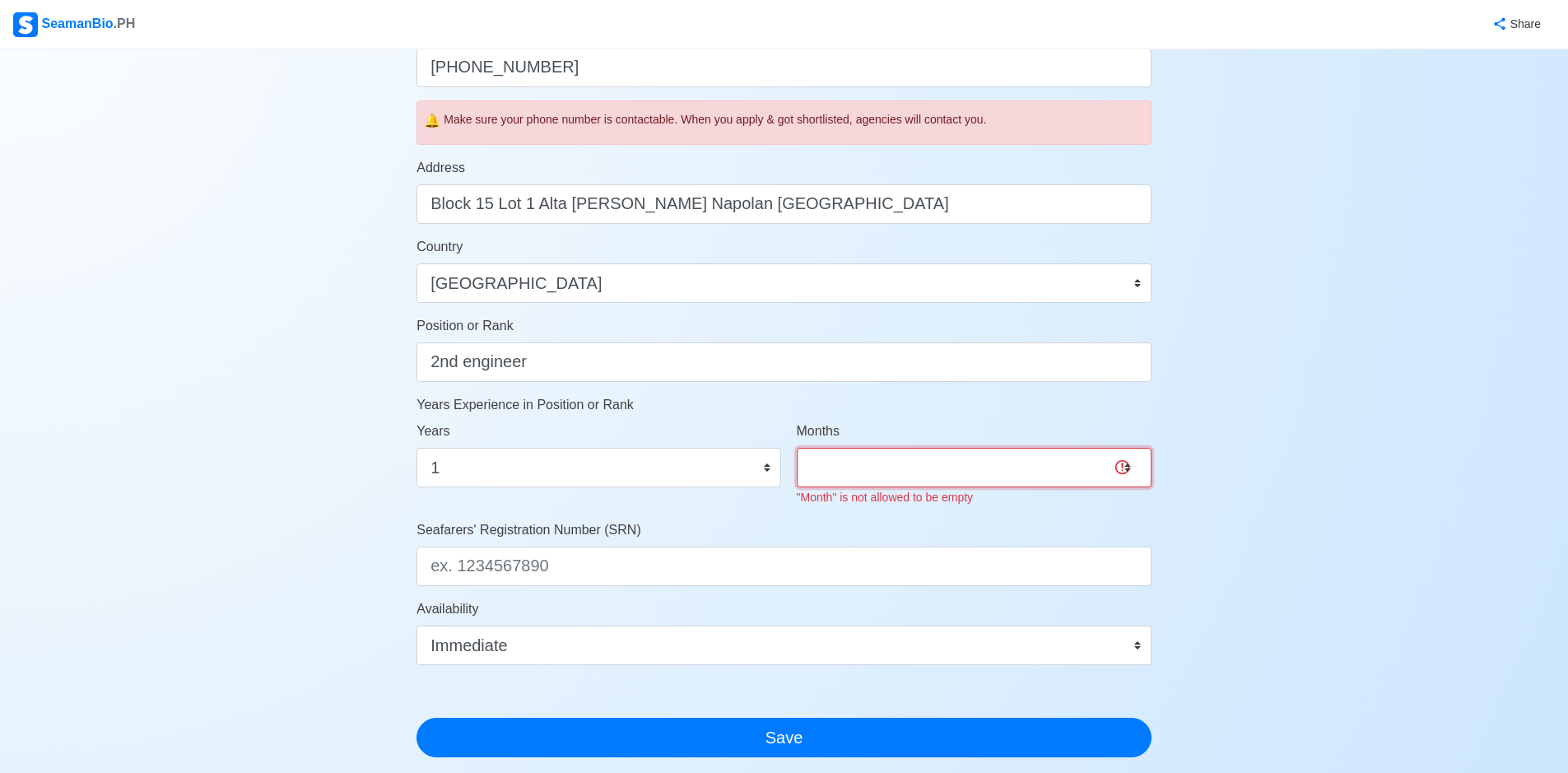
click at [1058, 464] on select "0 1 2 3 4 5 6 7 8 9 10 11" at bounding box center [974, 468] width 354 height 40
select select "4"
click at [797, 448] on select "0 1 2 3 4 5 6 7 8 9 10 11" at bounding box center [974, 468] width 354 height 40
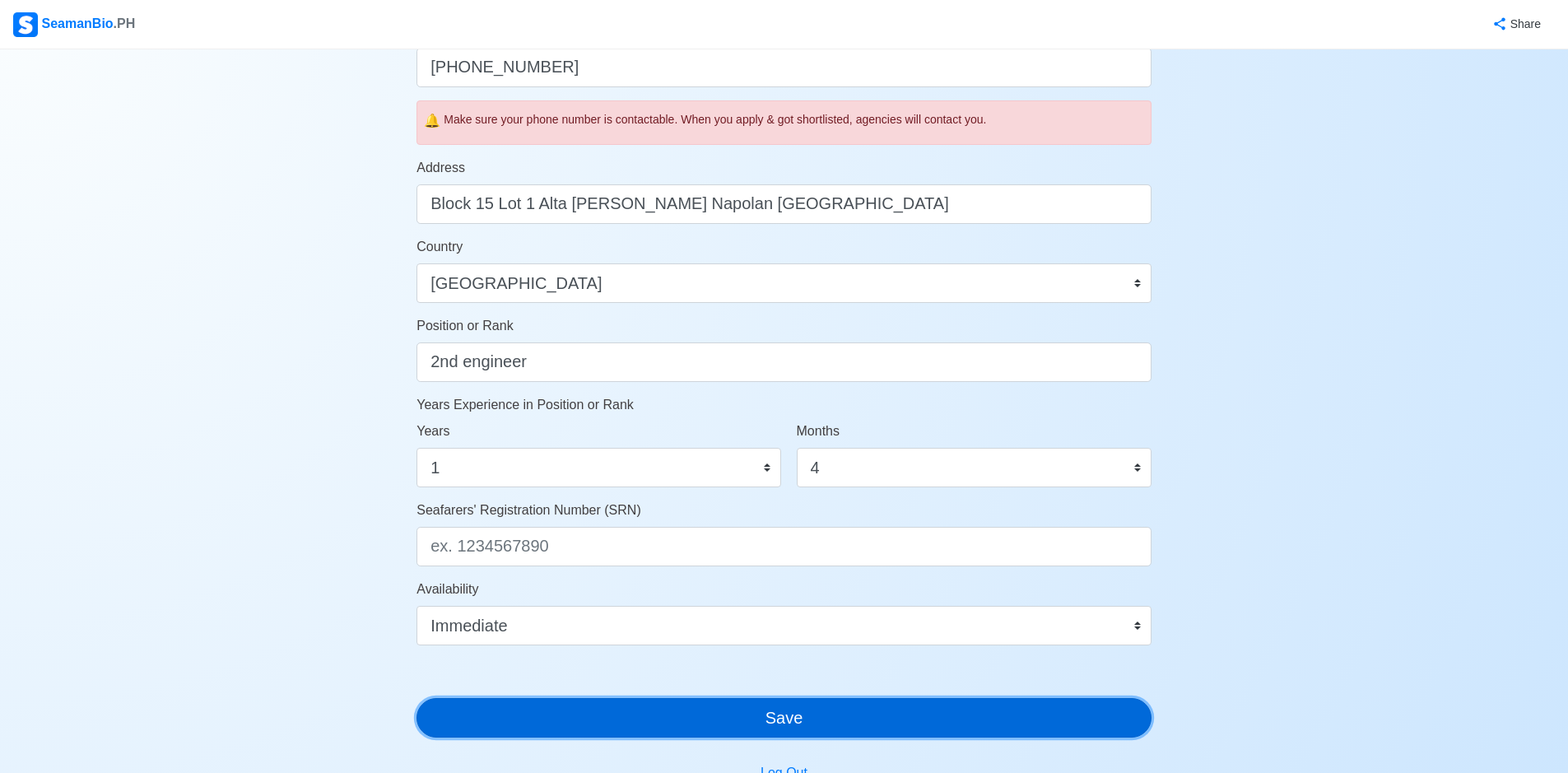
click at [864, 739] on div "Account Setup Your Job Status Onboard Actively Looking for Job Not Looking for …" at bounding box center [784, 187] width 735 height 1401
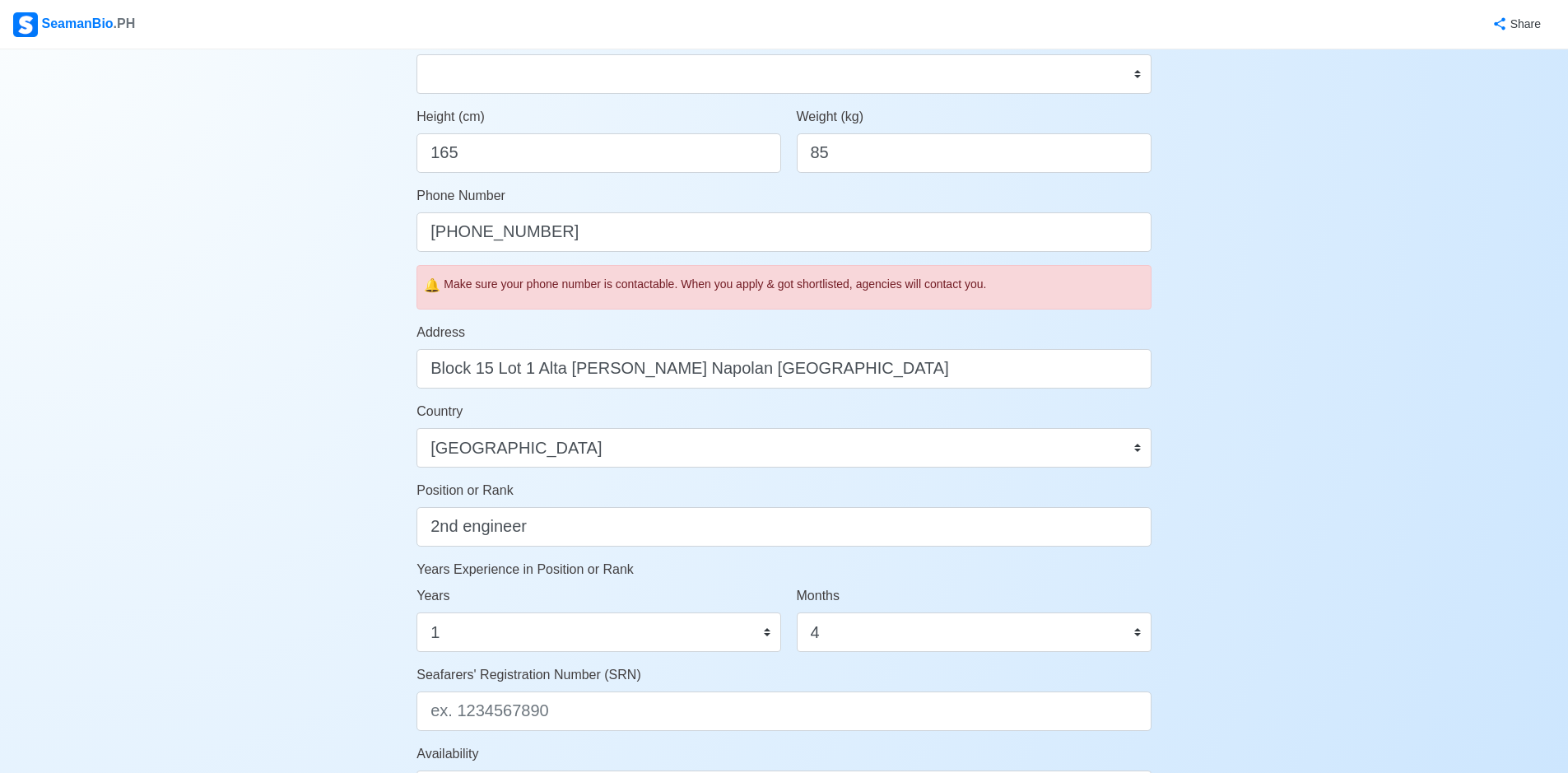
scroll to position [741, 0]
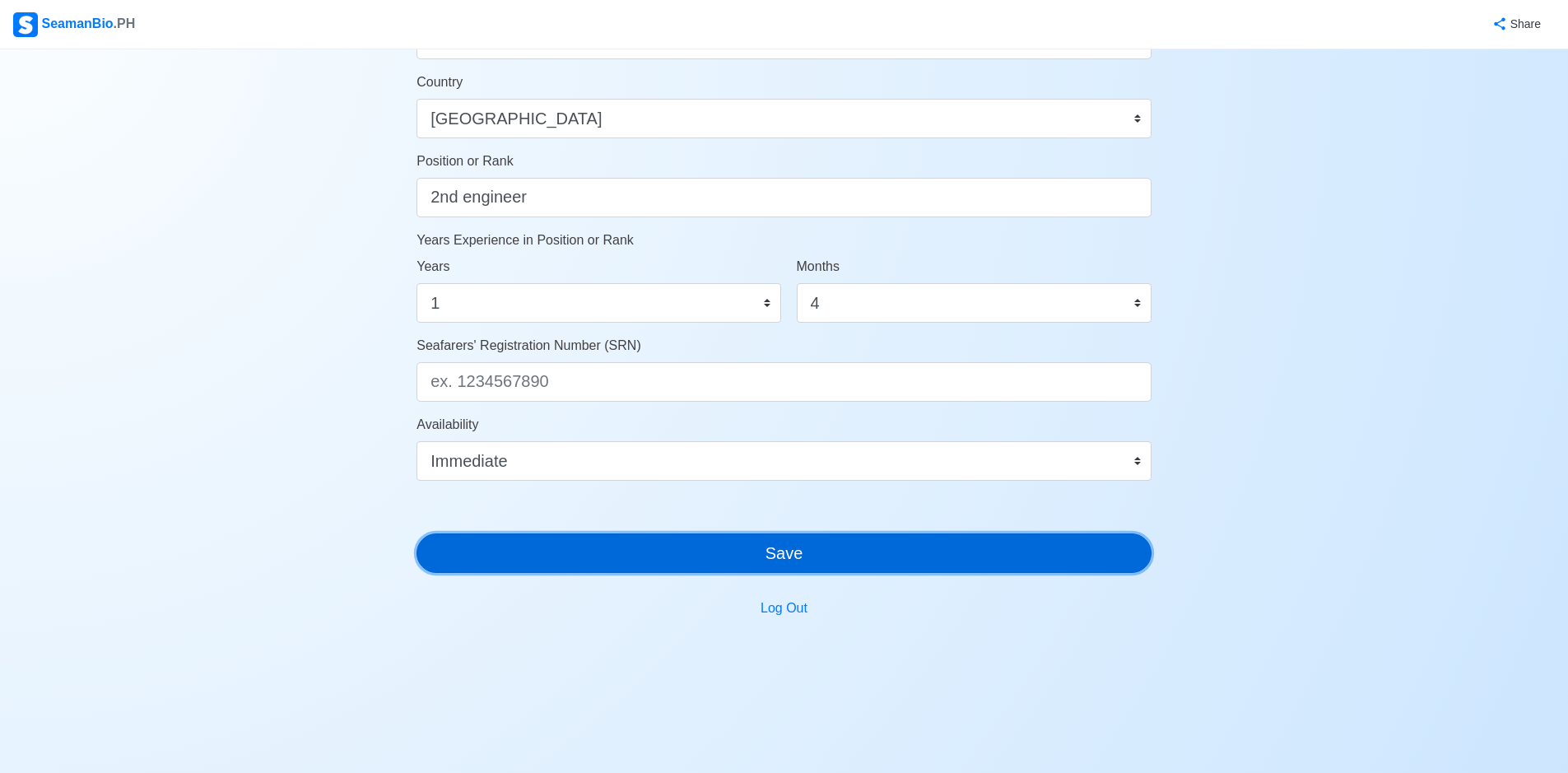
click at [810, 557] on button "Save" at bounding box center [784, 553] width 735 height 40
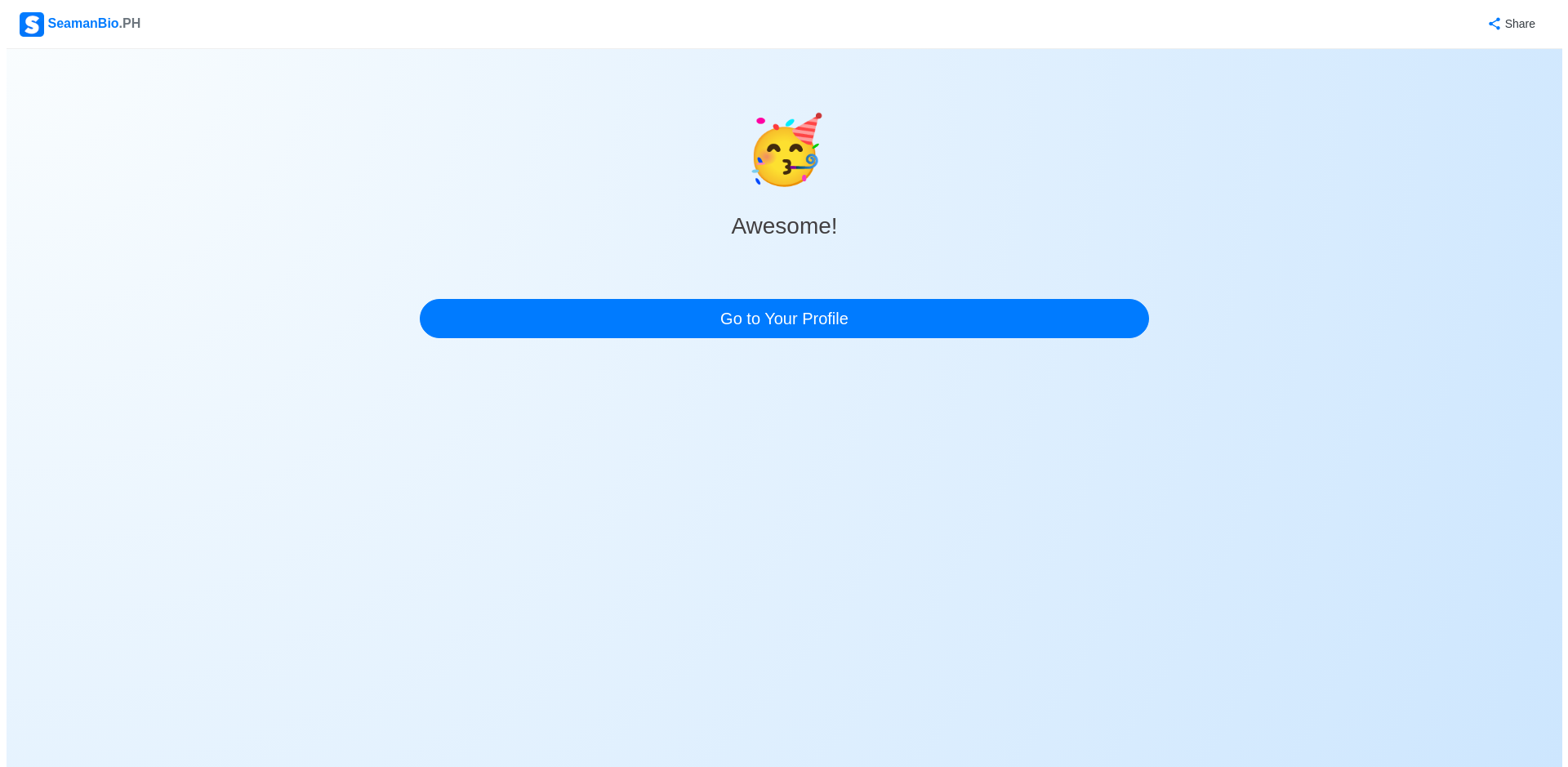
scroll to position [0, 0]
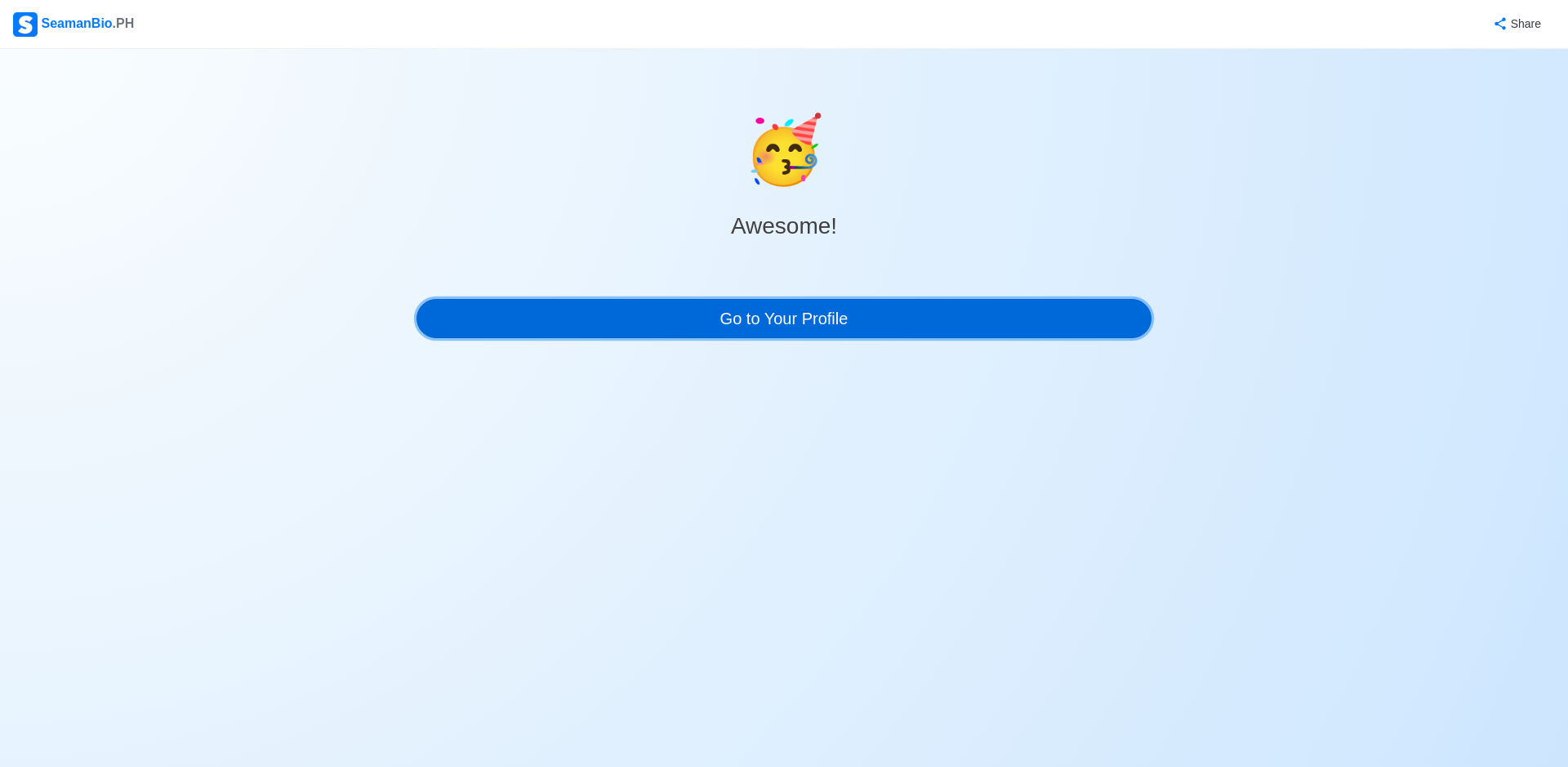
click at [842, 325] on link "Go to Your Profile" at bounding box center [784, 319] width 735 height 40
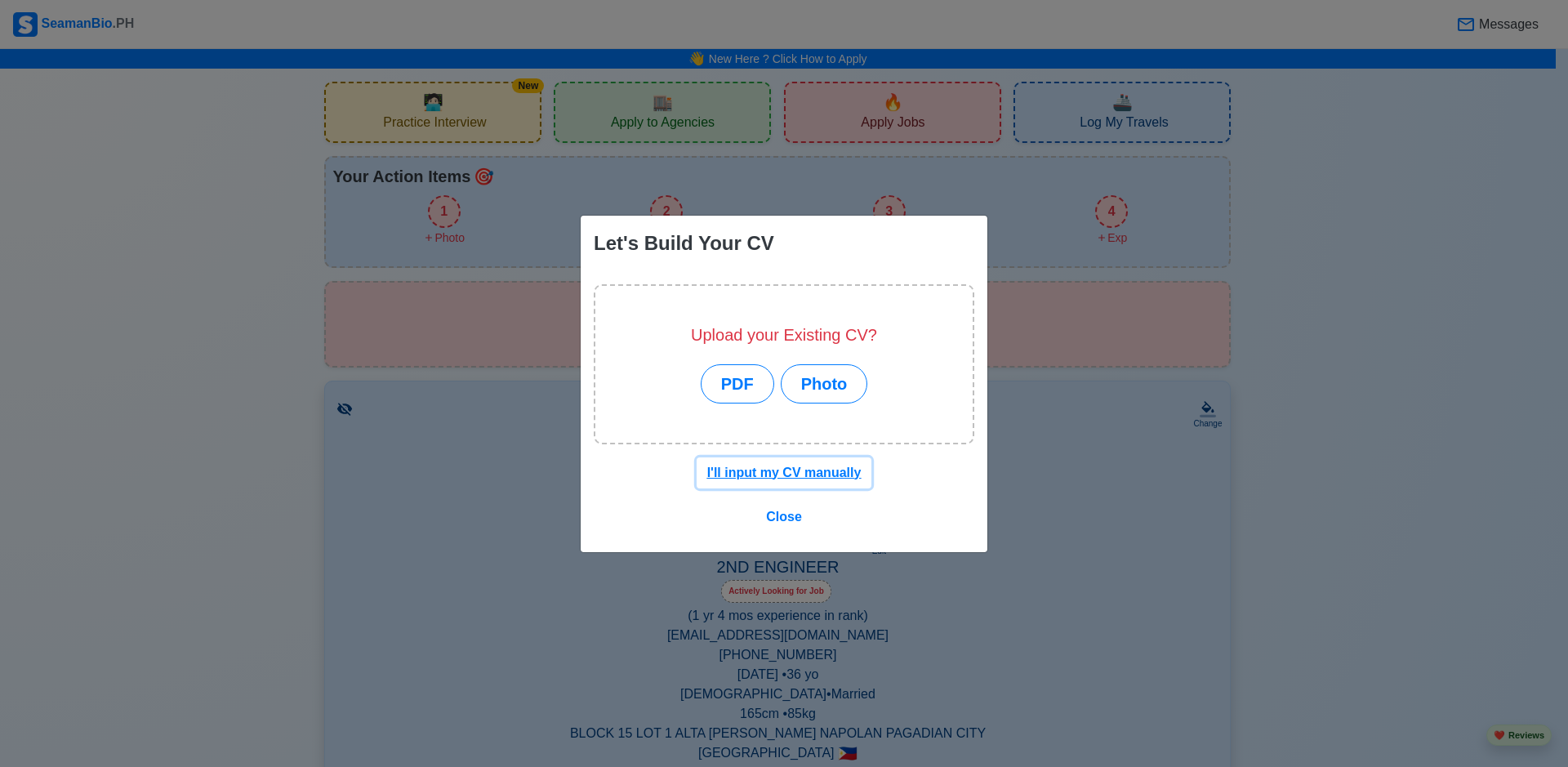
click at [822, 476] on u "I'll input my CV manually" at bounding box center [784, 472] width 155 height 14
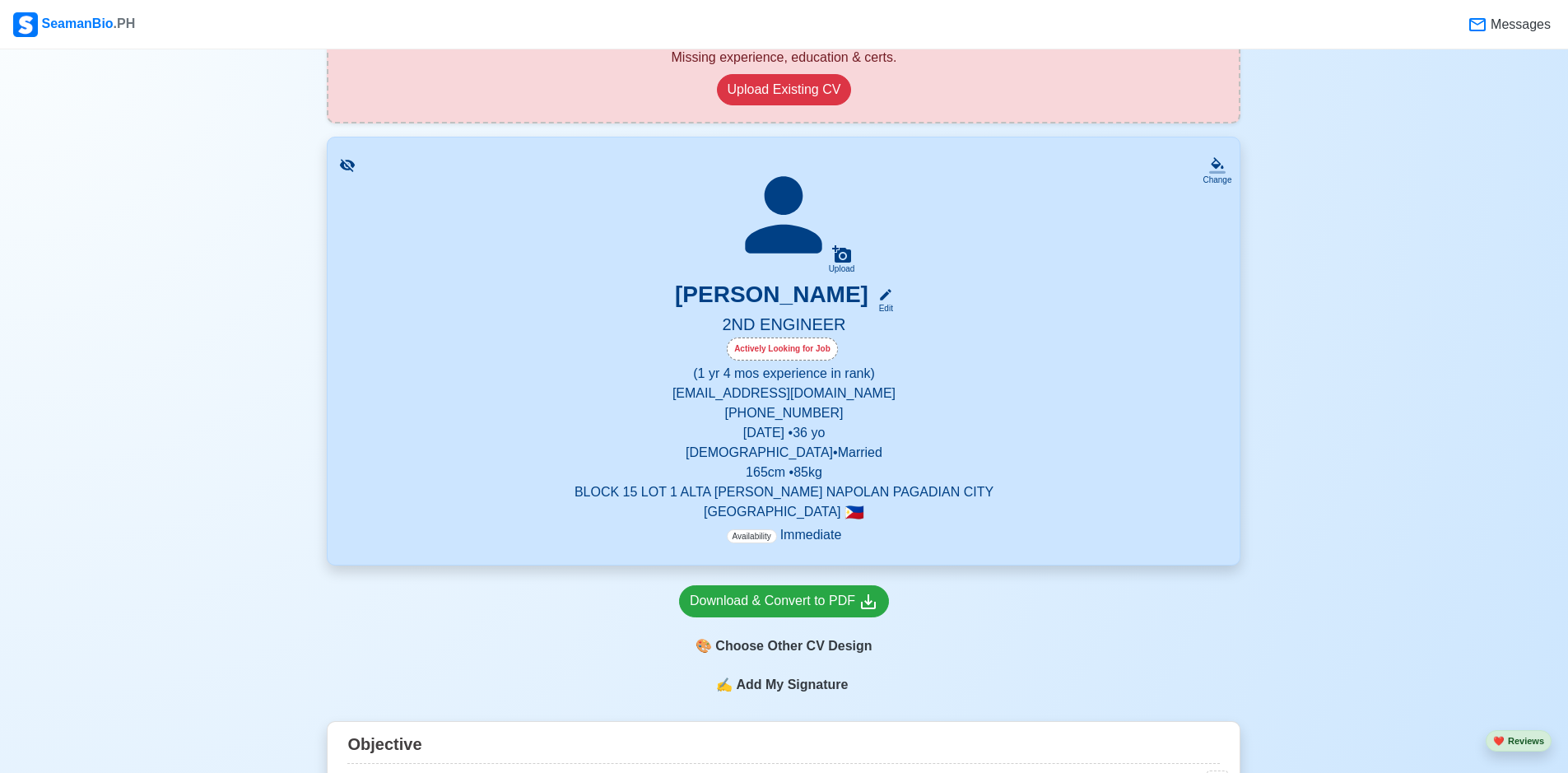
scroll to position [412, 0]
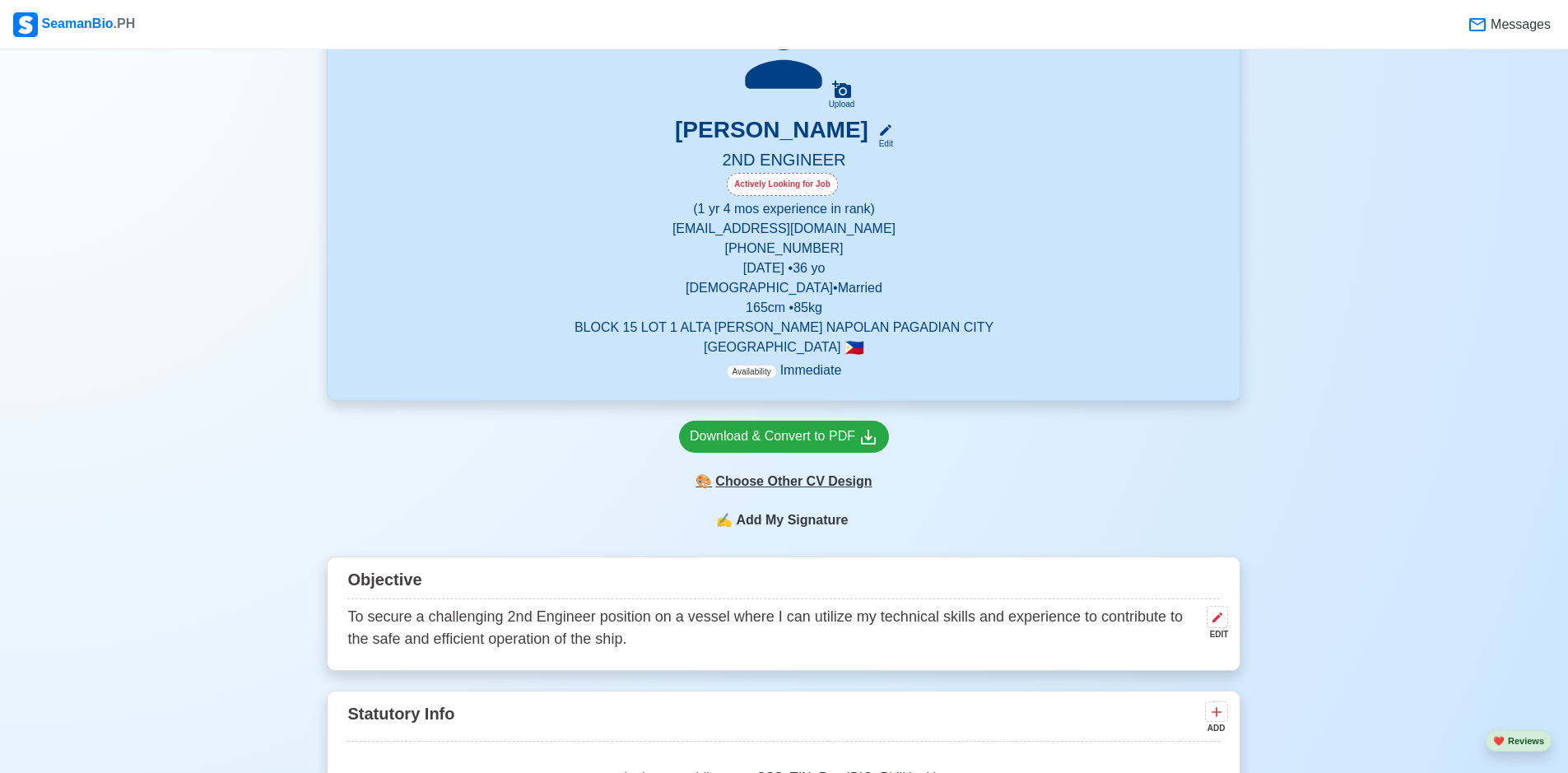
click at [820, 484] on div "🎨 Choose Other CV Design" at bounding box center [784, 482] width 210 height 32
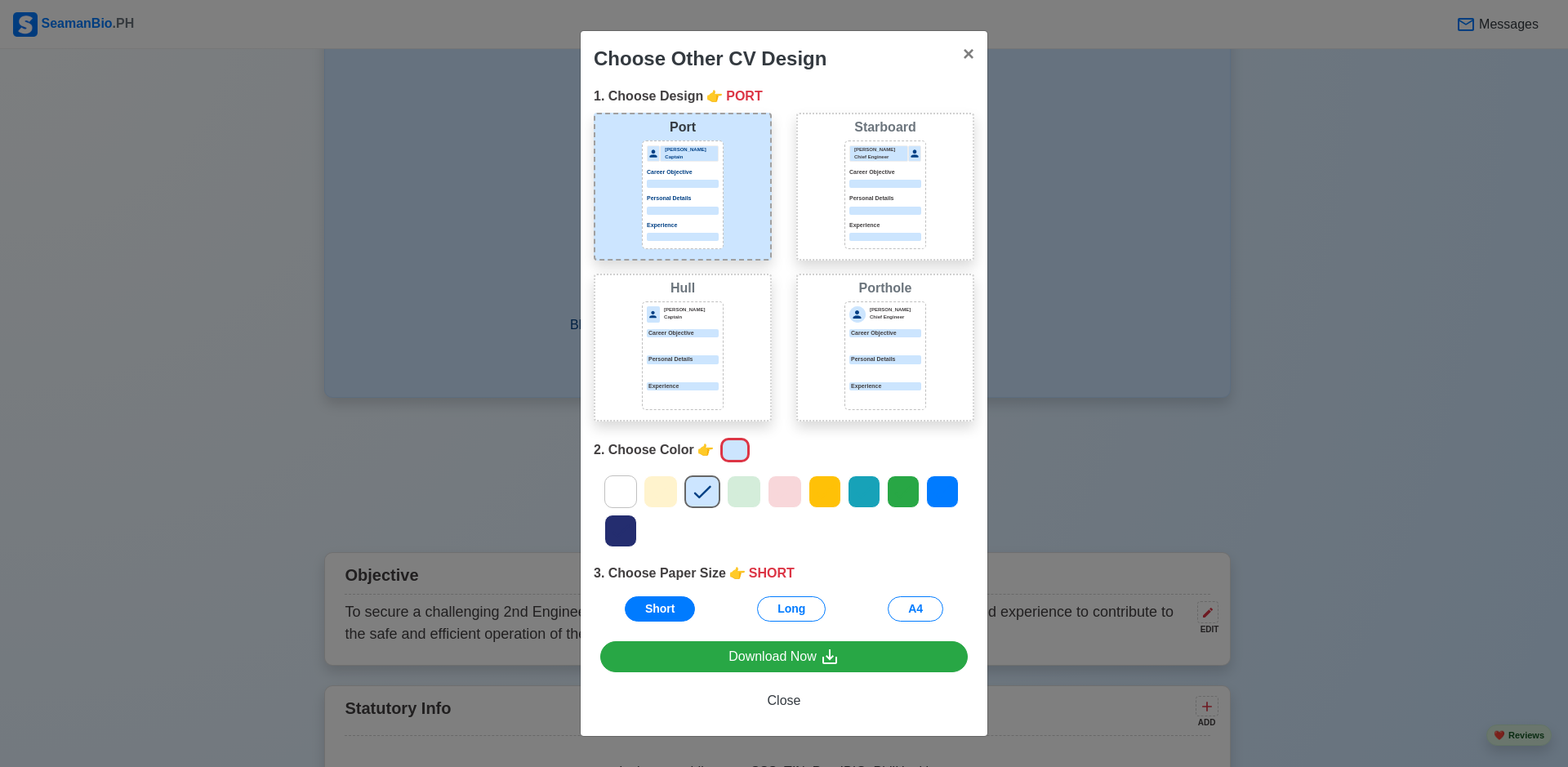
click at [856, 204] on div "Personal Details" at bounding box center [886, 204] width 72 height 20
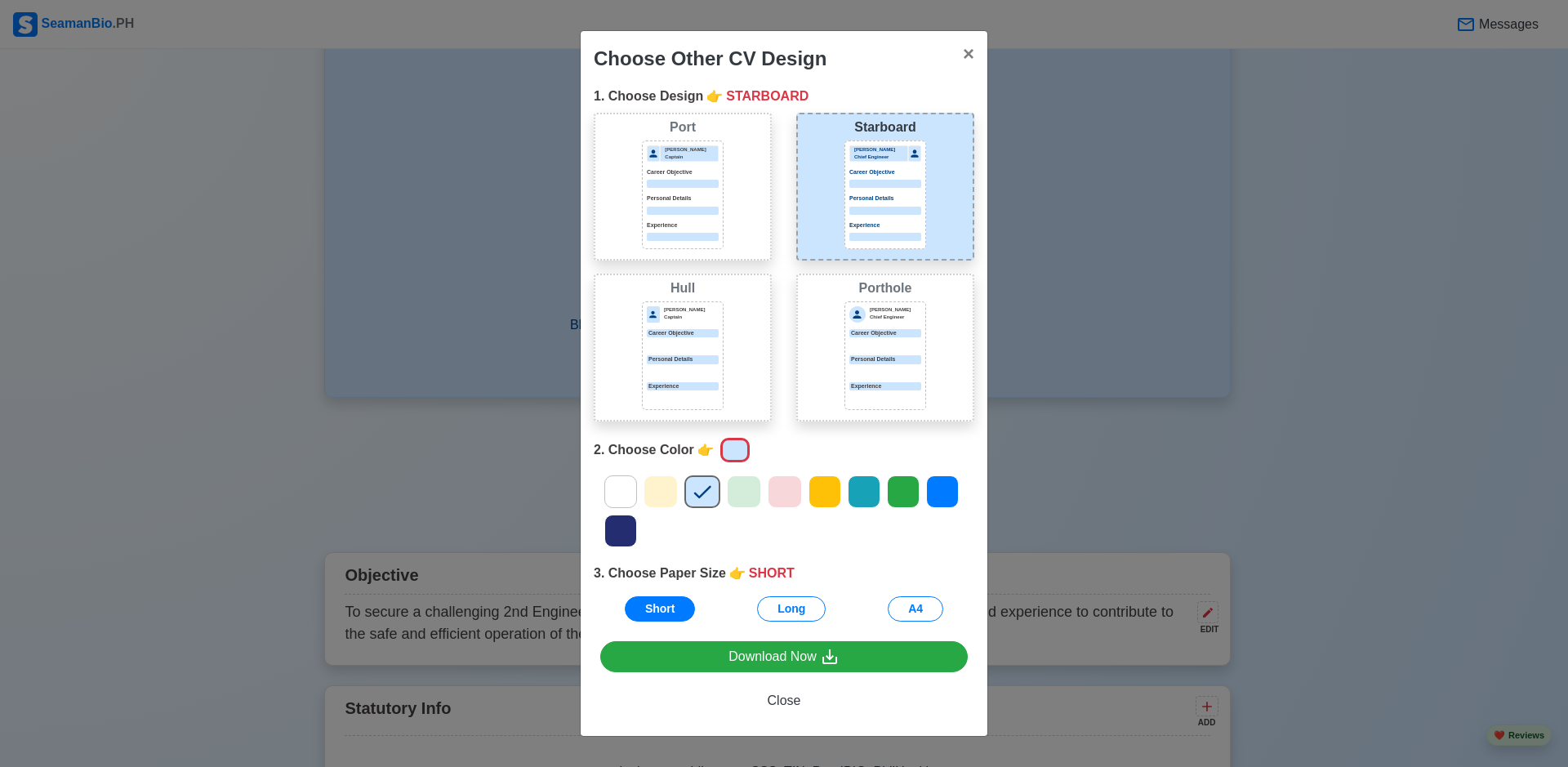
click at [708, 339] on div "Career Objective" at bounding box center [683, 340] width 72 height 20
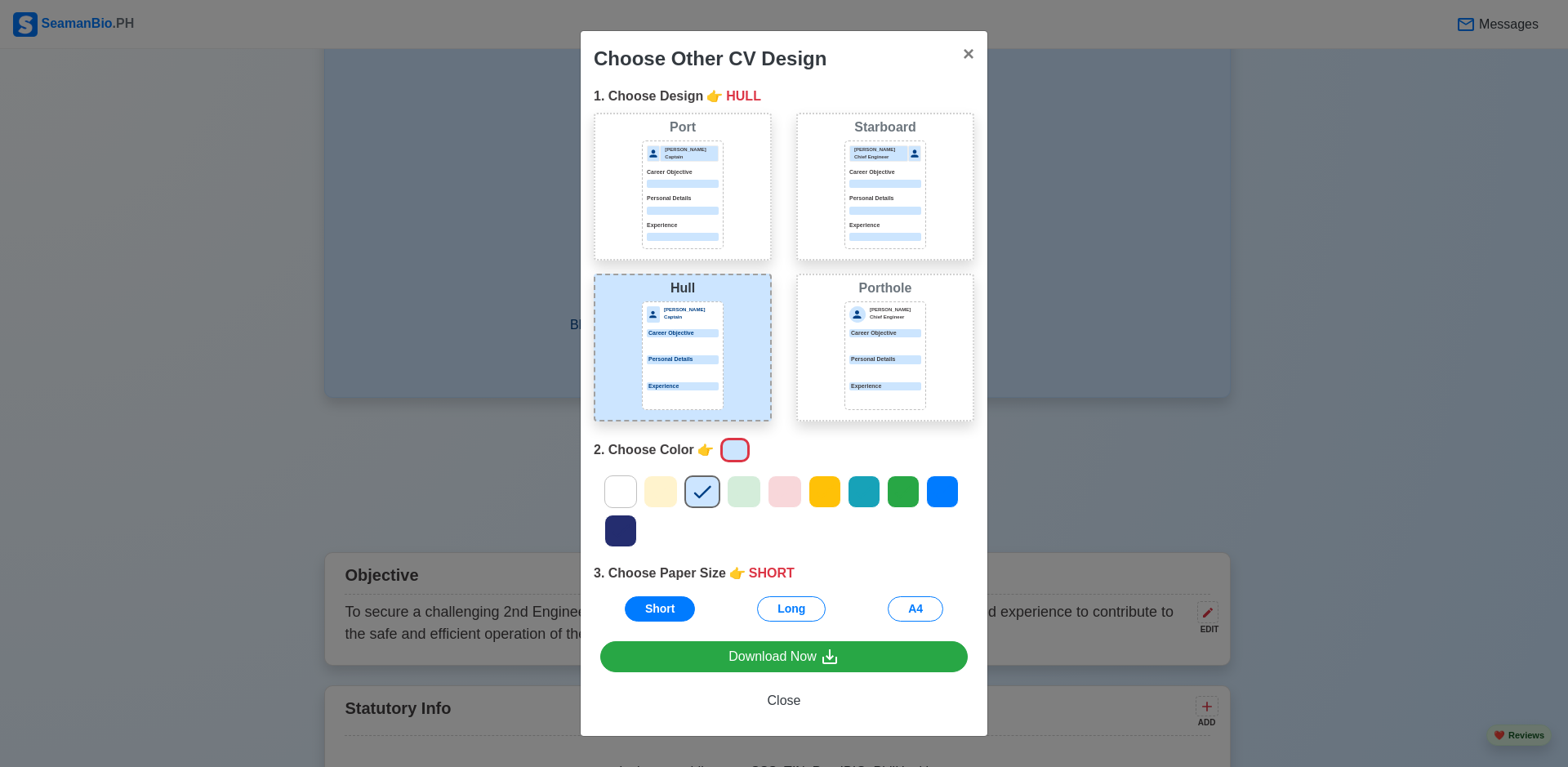
drag, startPoint x: 839, startPoint y: 338, endPoint x: 848, endPoint y: 338, distance: 9.0
click at [840, 338] on div "Porthole Jeffrey Gil Chief Engineer Career Objective Personal Details Experience" at bounding box center [885, 347] width 178 height 148
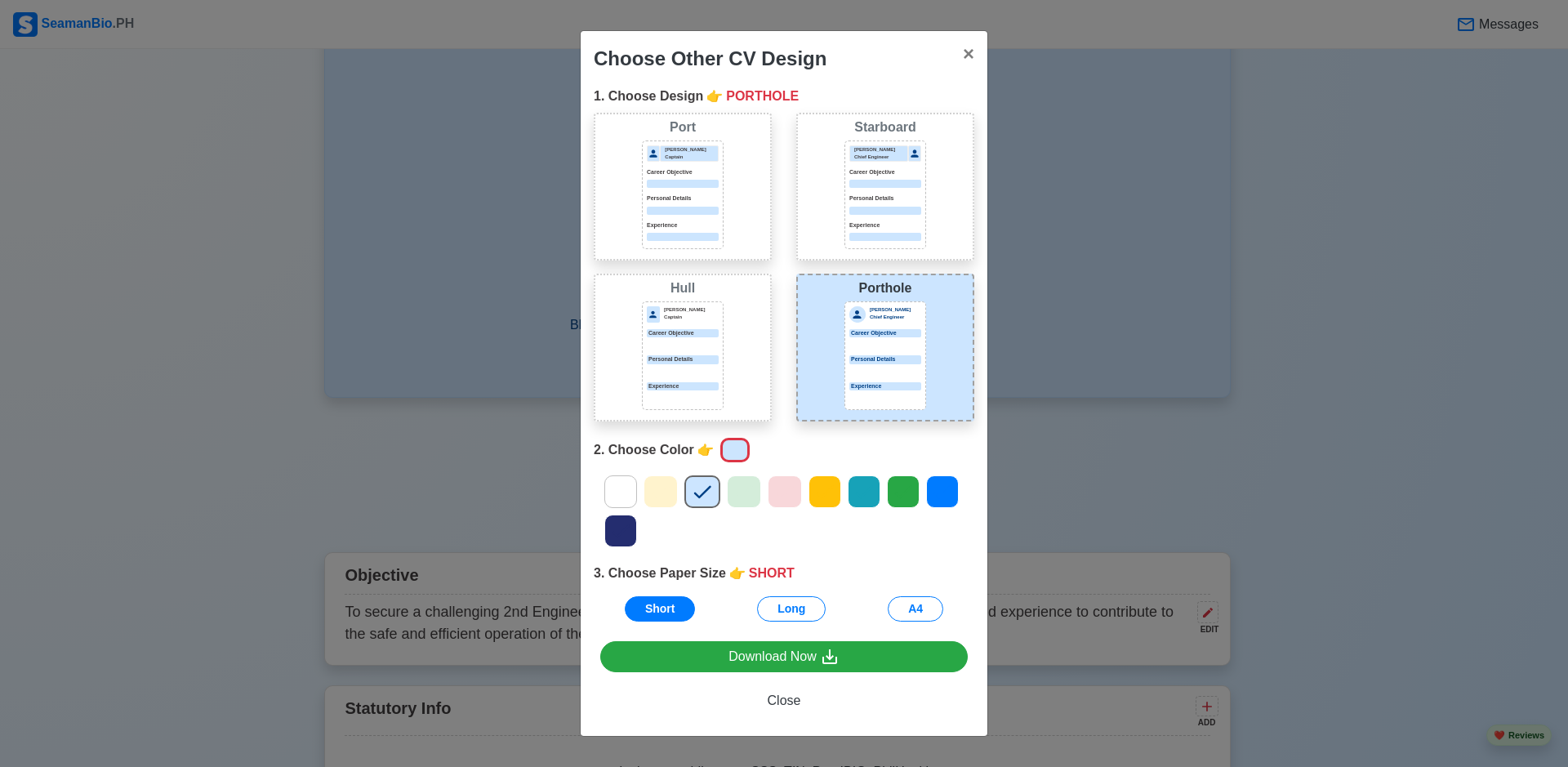
click at [708, 330] on p "Career Objective" at bounding box center [683, 334] width 72 height 9
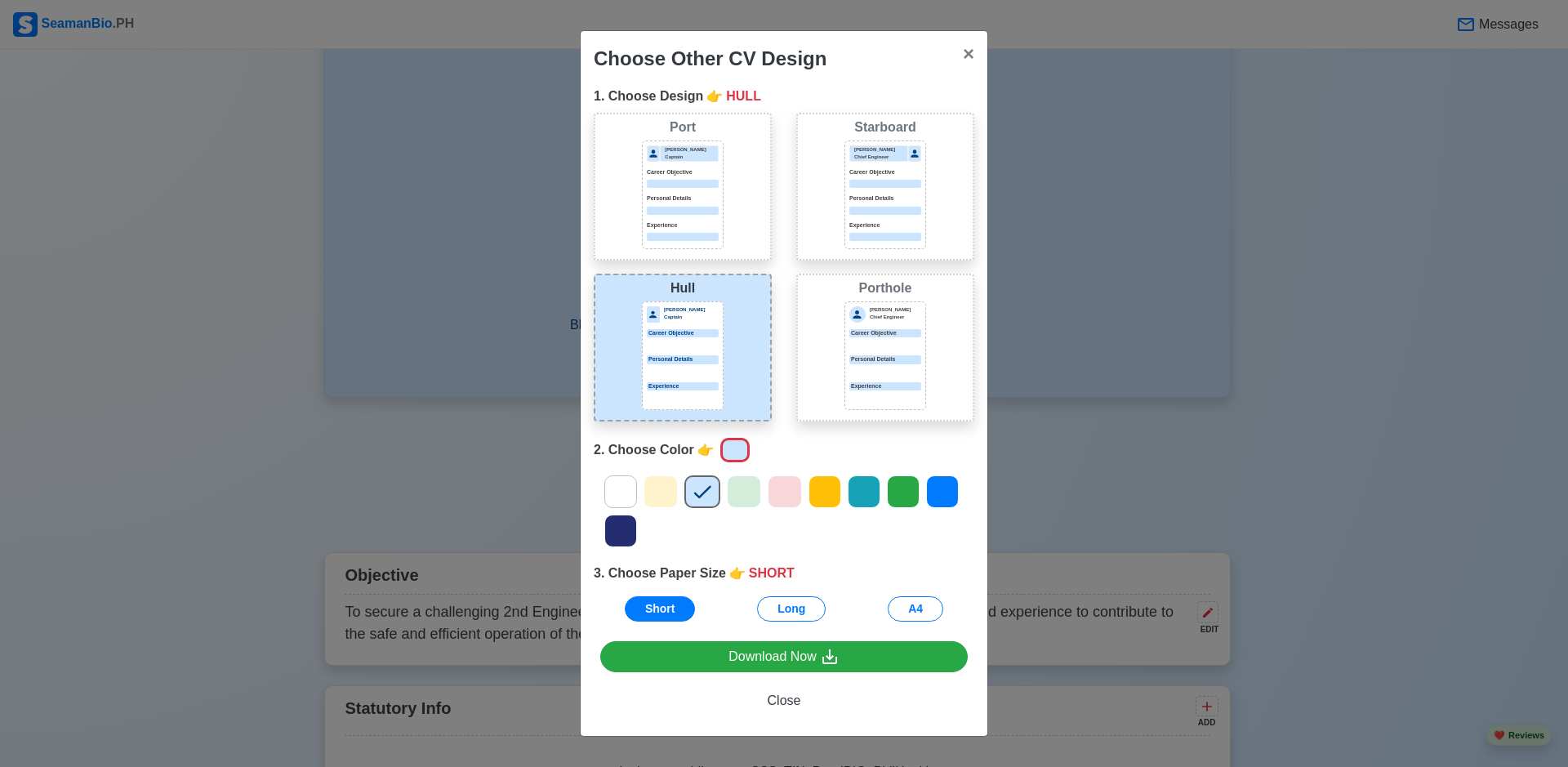
click at [691, 192] on div "Donald Cris Captain Career Objective Personal Details Experience" at bounding box center [682, 195] width 82 height 109
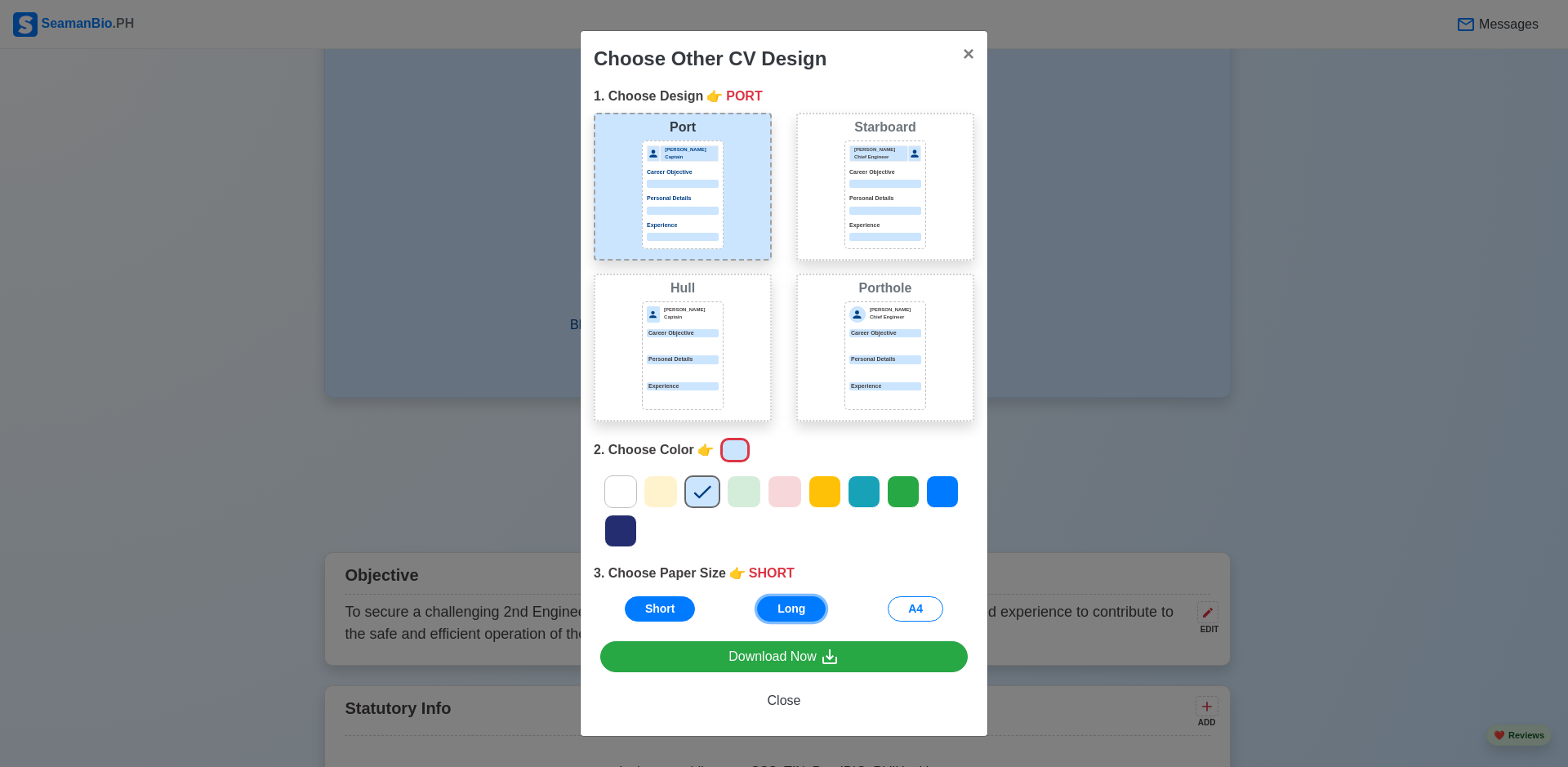
click at [787, 605] on button "Long" at bounding box center [791, 610] width 69 height 26
drag, startPoint x: 912, startPoint y: 609, endPoint x: 940, endPoint y: 612, distance: 28.2
click at [914, 610] on button "A4" at bounding box center [915, 610] width 55 height 26
drag, startPoint x: 786, startPoint y: 693, endPoint x: 842, endPoint y: 686, distance: 56.4
click at [787, 693] on span "Close" at bounding box center [784, 700] width 33 height 14
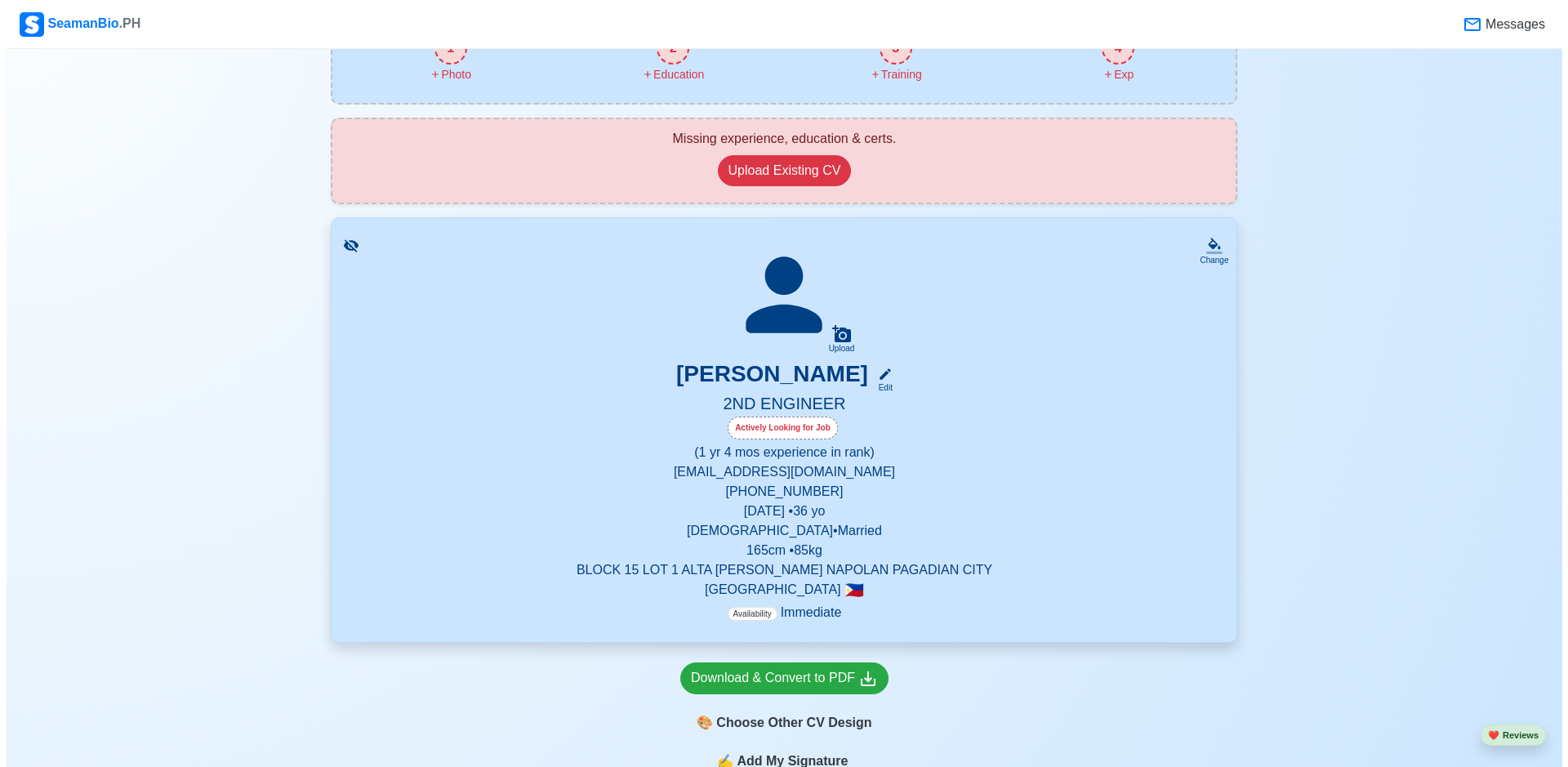
scroll to position [0, 0]
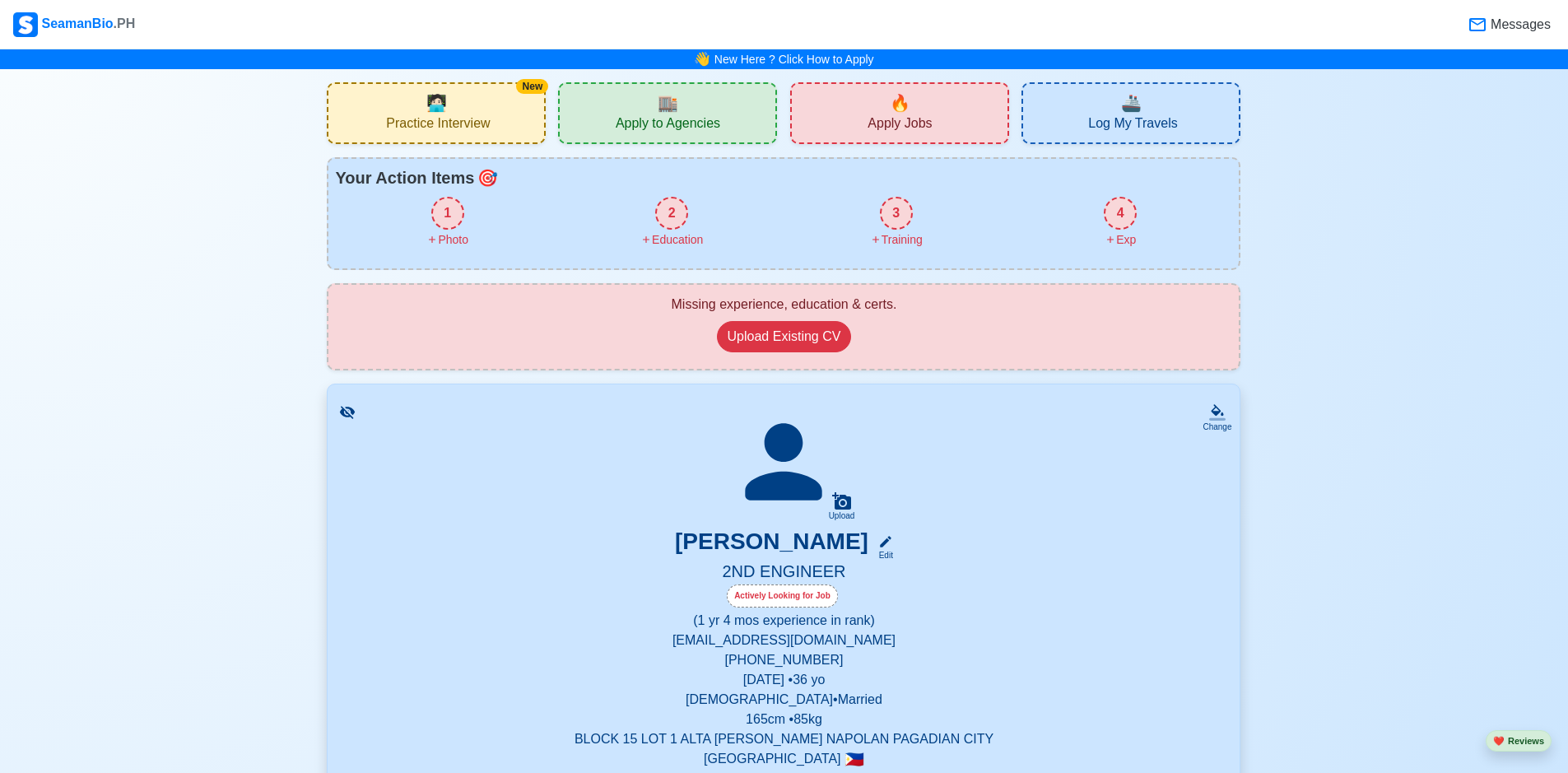
click at [447, 218] on div "1" at bounding box center [447, 213] width 32 height 32
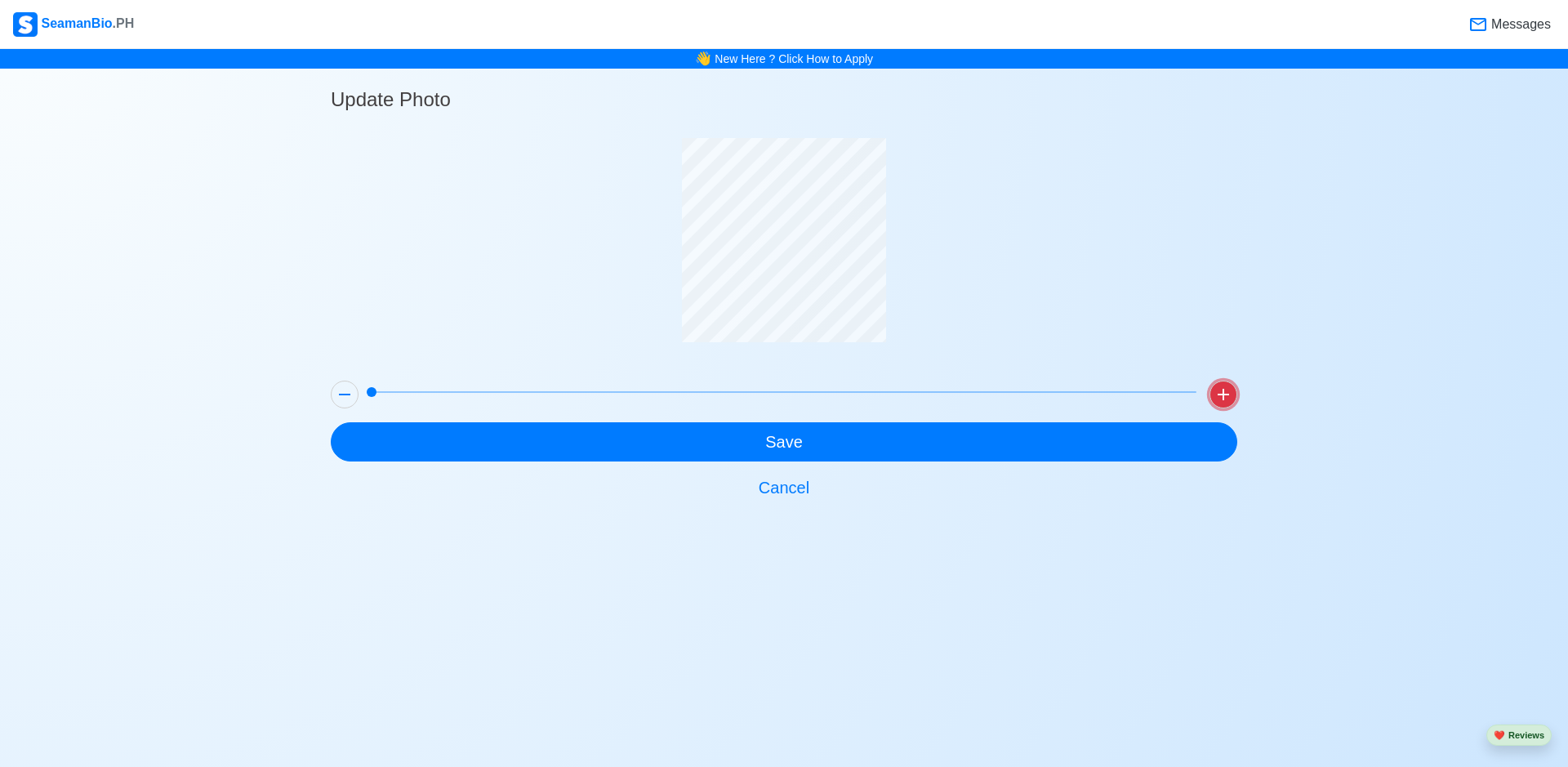
click at [1226, 390] on icon at bounding box center [1223, 394] width 19 height 19
click at [352, 395] on icon at bounding box center [344, 394] width 19 height 19
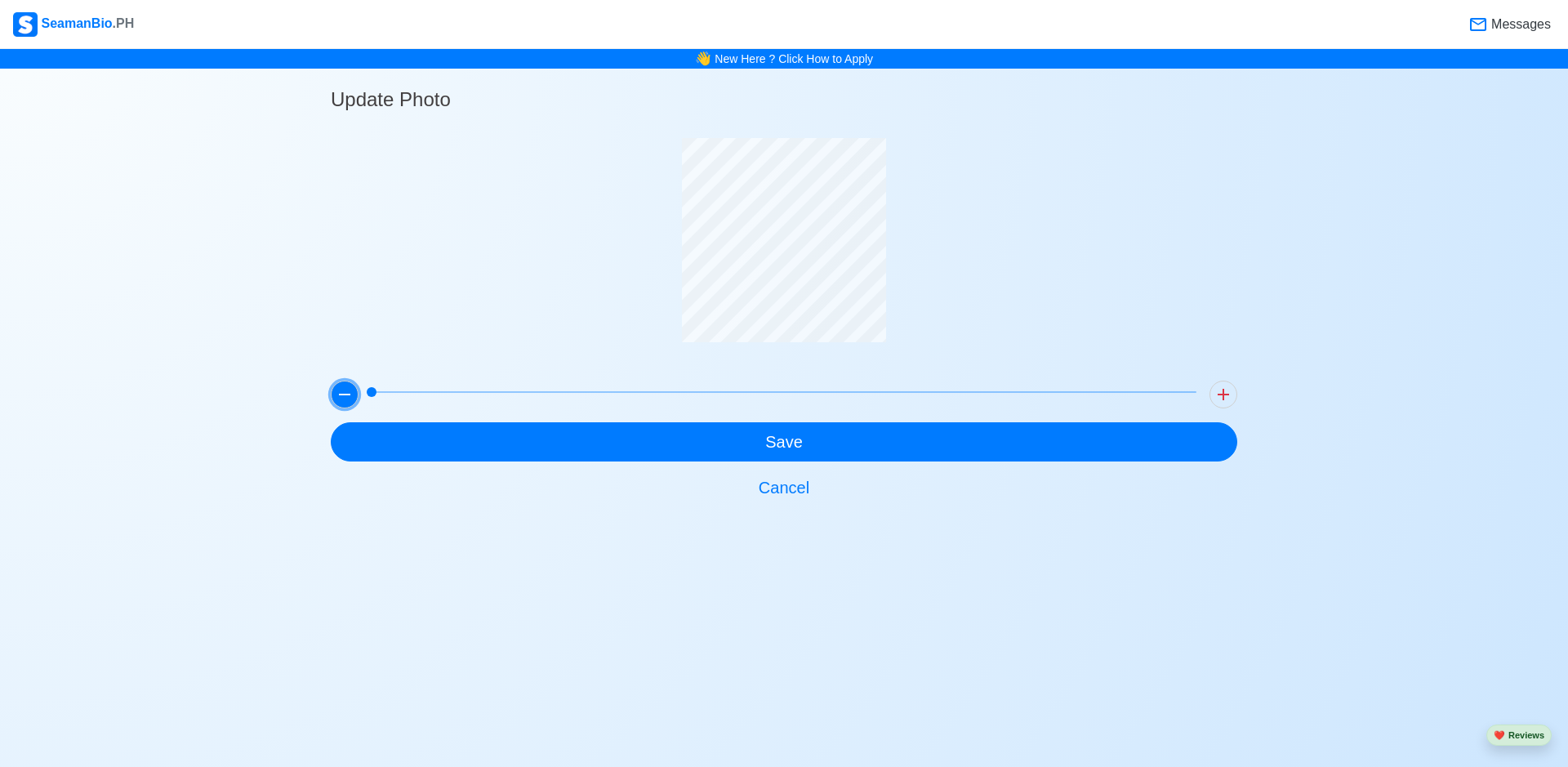
click at [352, 395] on icon at bounding box center [344, 394] width 19 height 19
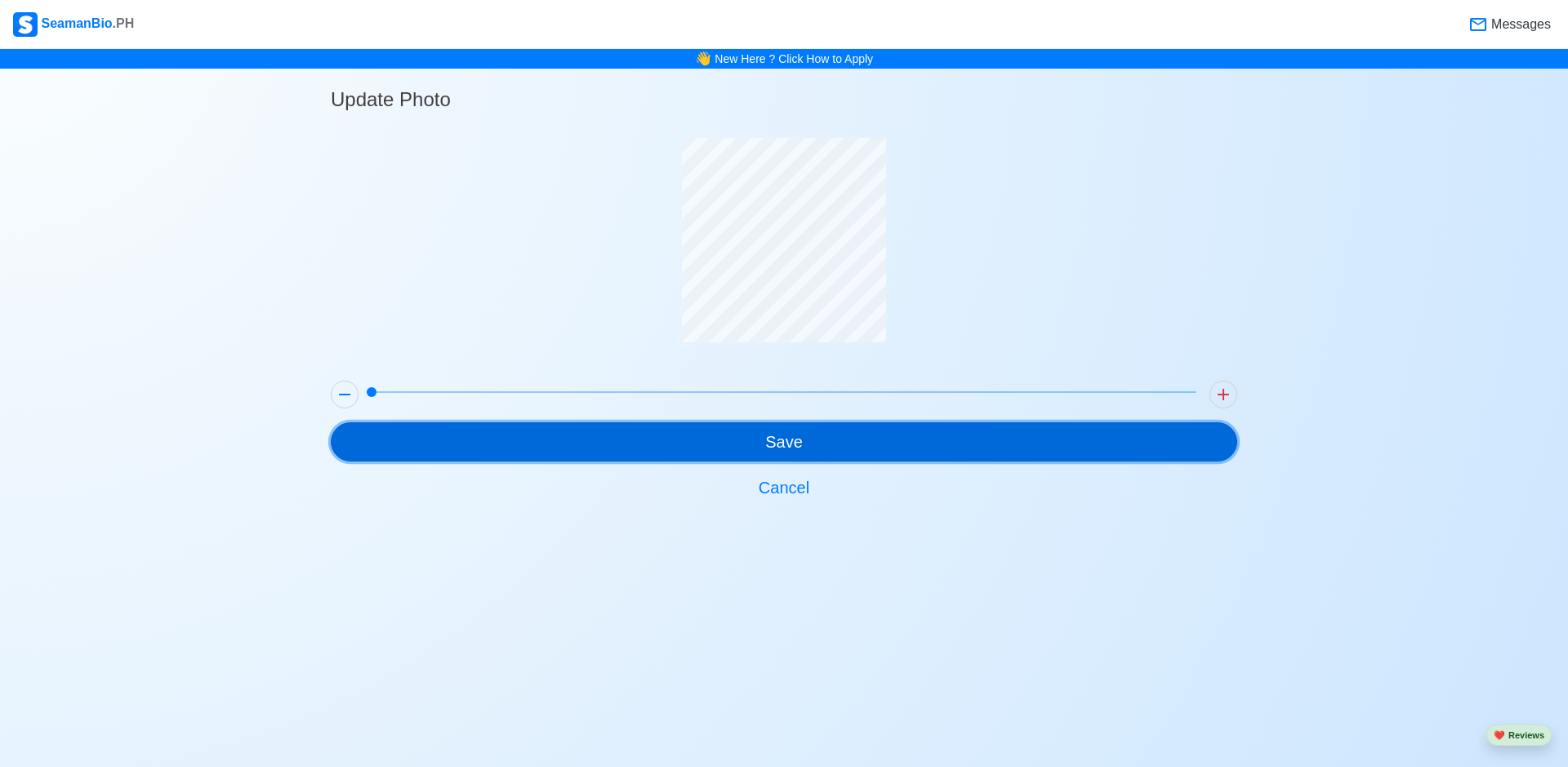
click at [800, 444] on button "Save" at bounding box center [784, 442] width 907 height 40
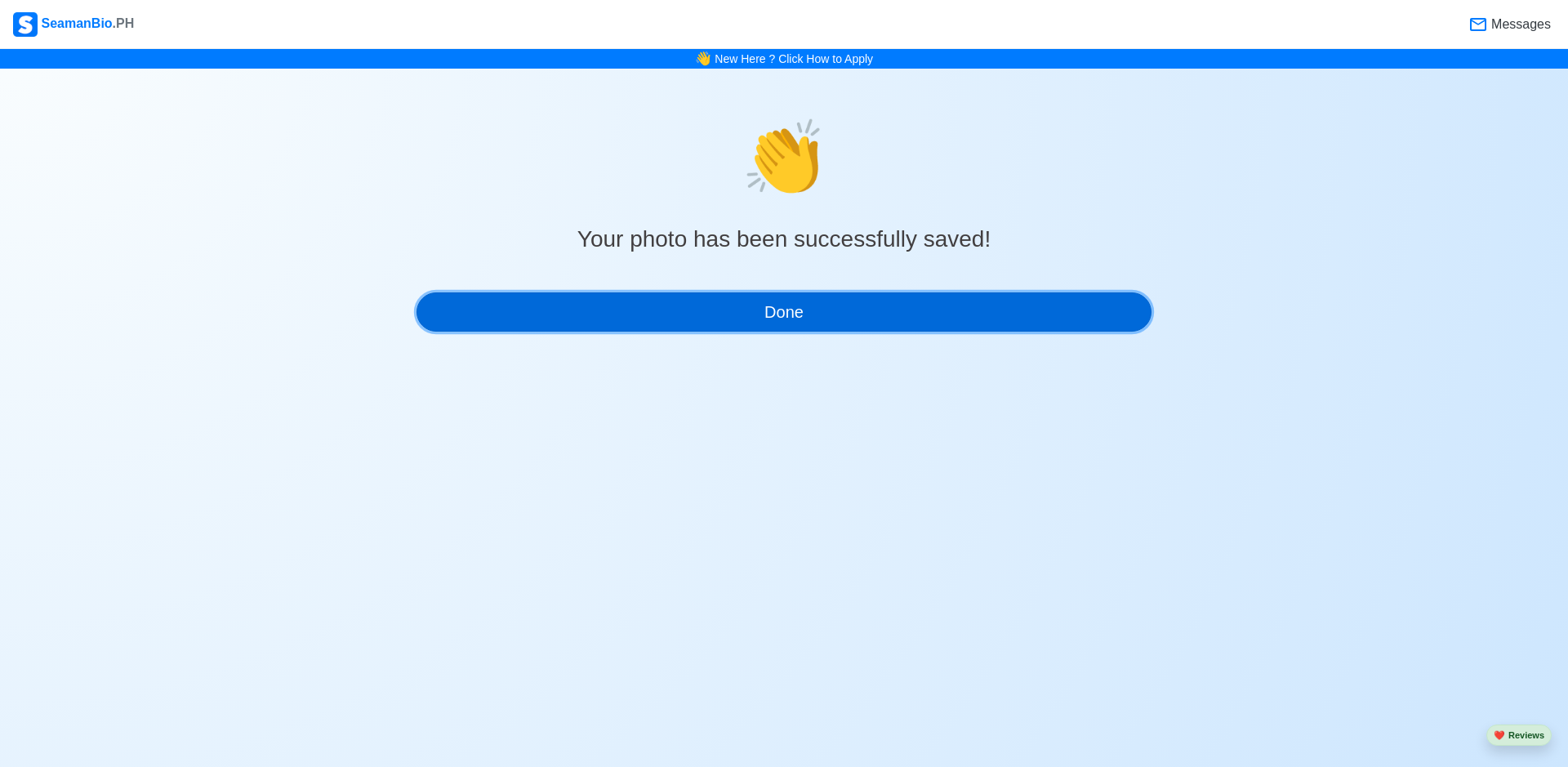
click at [769, 308] on button "Done" at bounding box center [784, 312] width 735 height 40
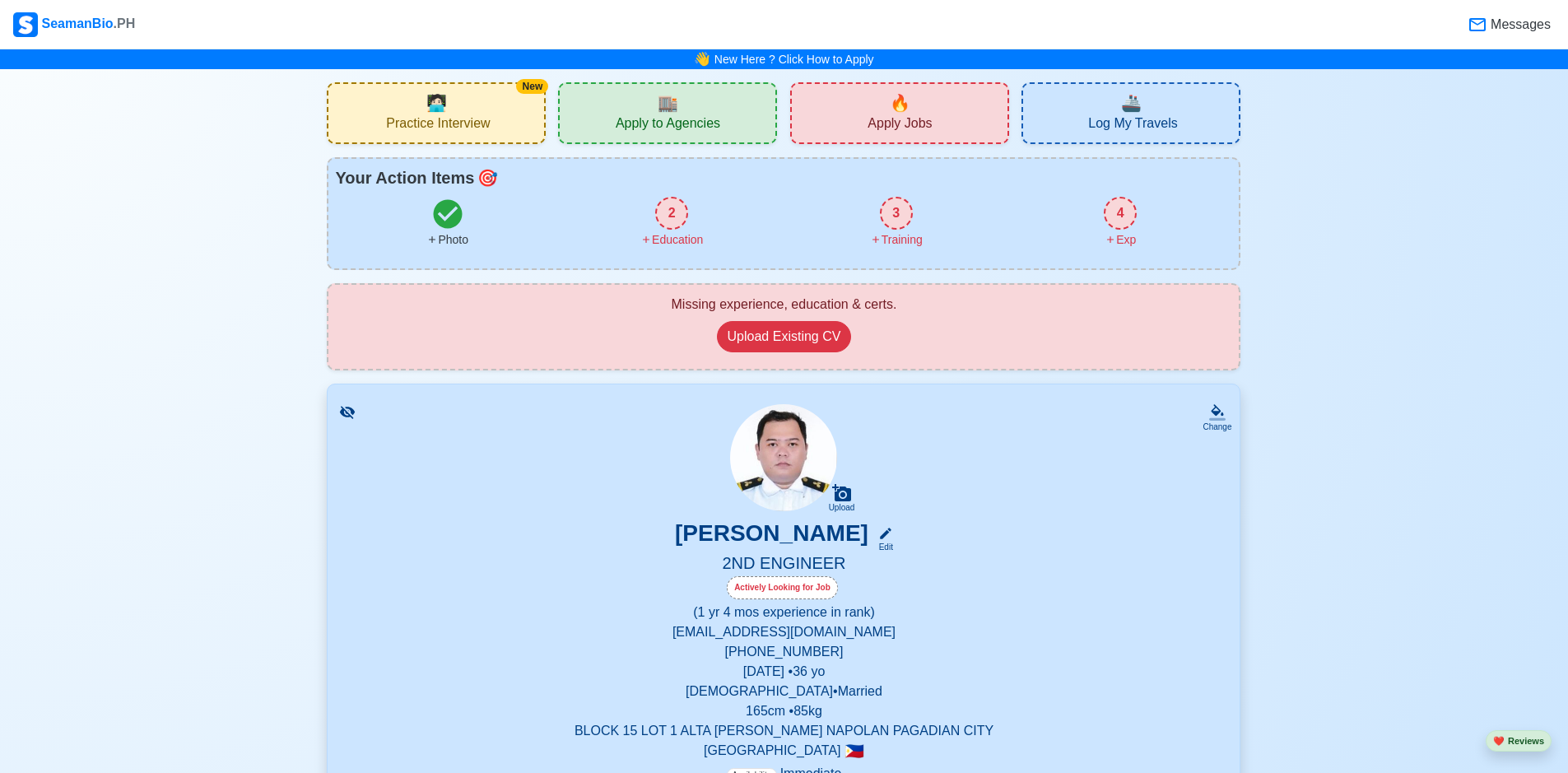
click at [678, 216] on div "2" at bounding box center [671, 213] width 32 height 32
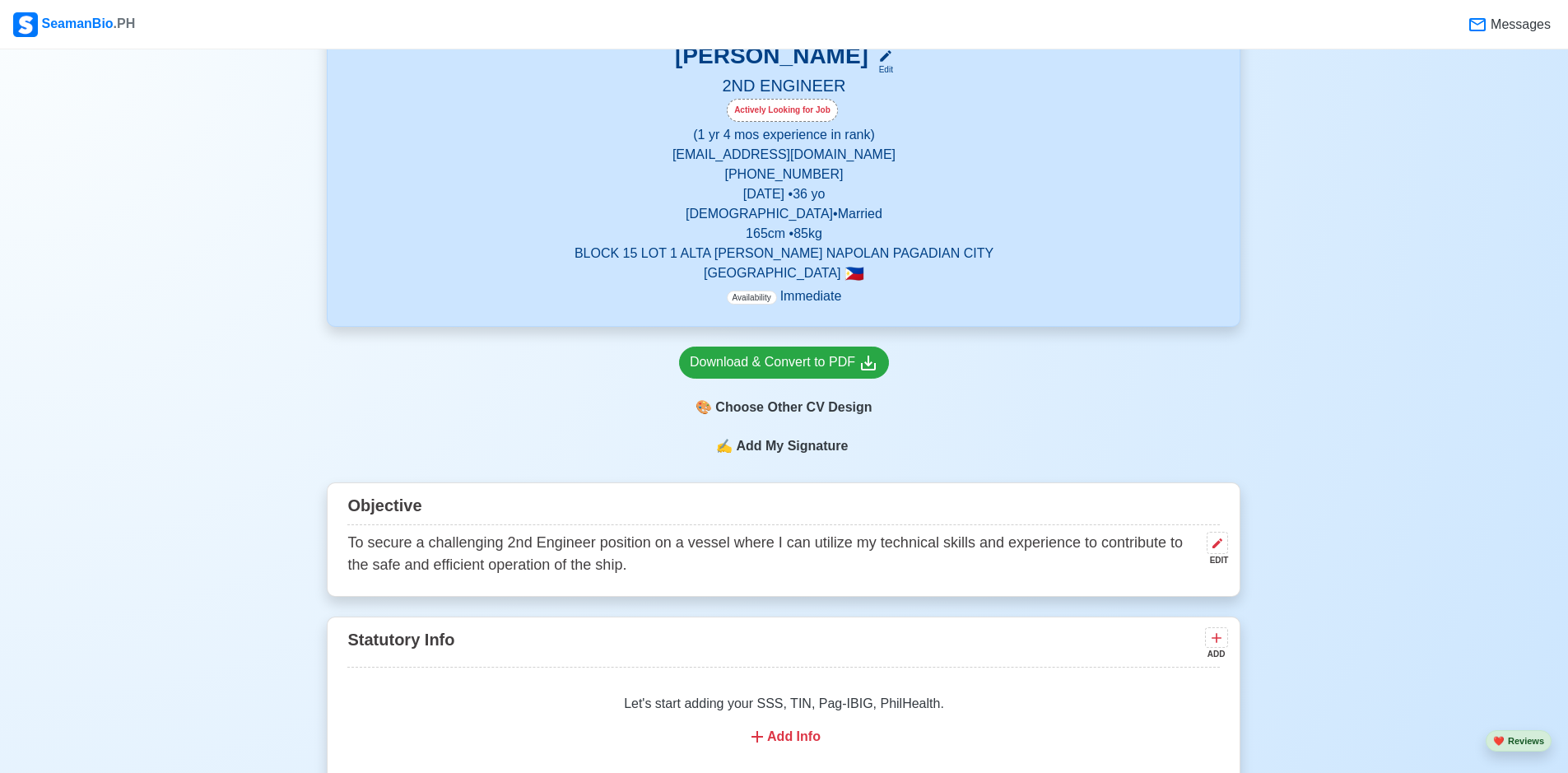
scroll to position [313, 0]
